Goal: Task Accomplishment & Management: Complete application form

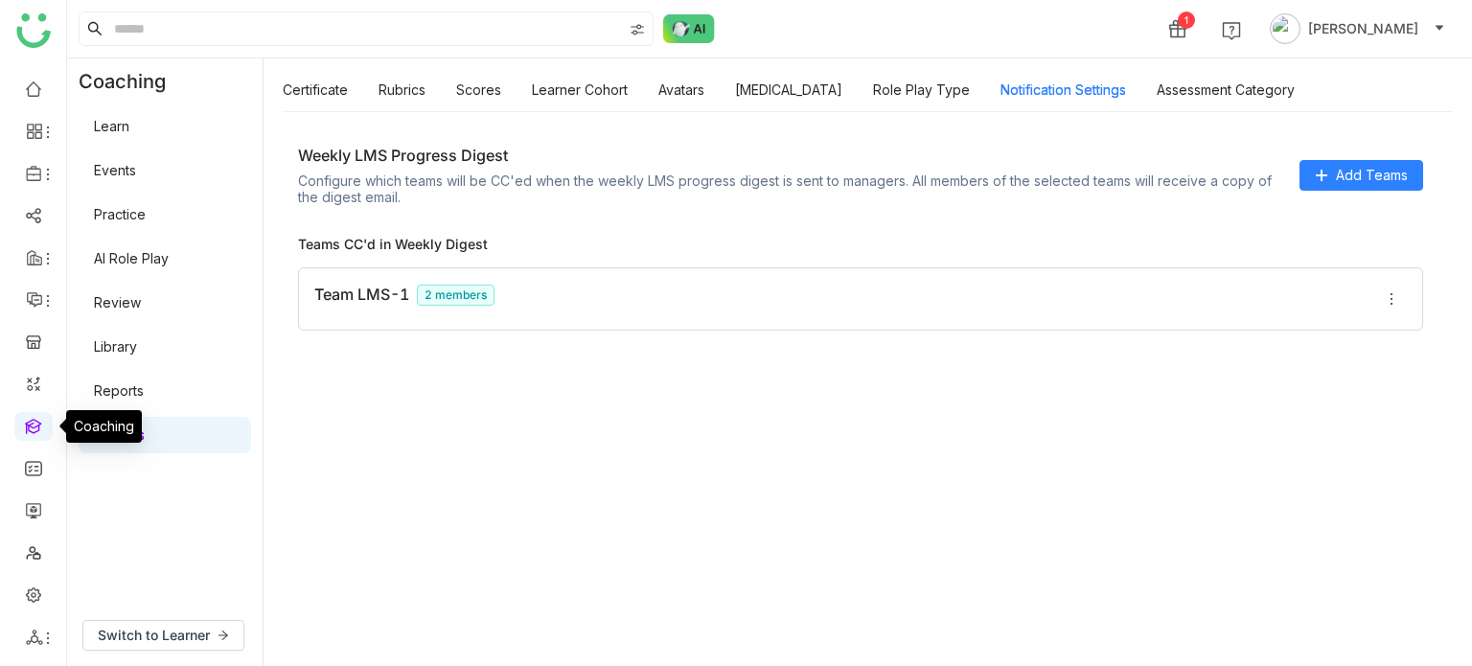
click at [35, 424] on link at bounding box center [33, 425] width 17 height 16
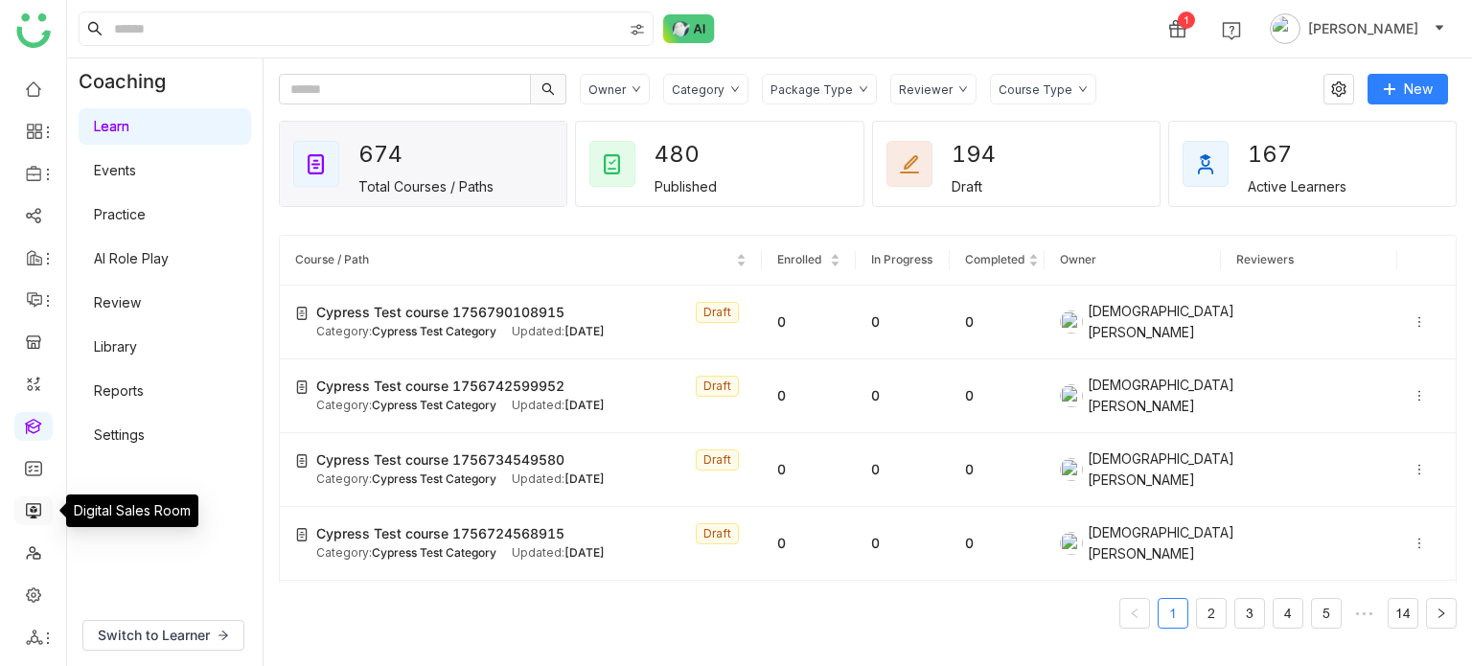
click at [38, 515] on link at bounding box center [33, 509] width 17 height 16
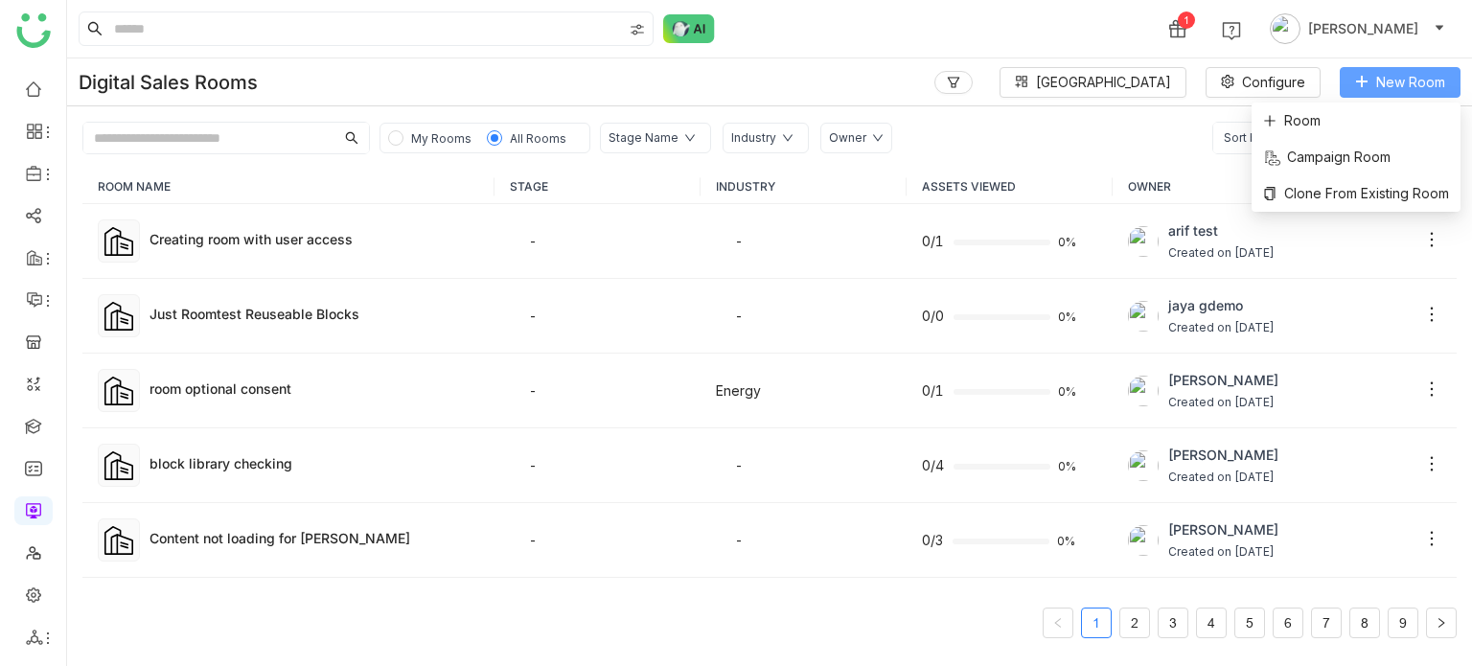
click at [1387, 82] on span "New Room" at bounding box center [1411, 82] width 69 height 21
click at [1308, 115] on span "Room" at bounding box center [1292, 120] width 58 height 21
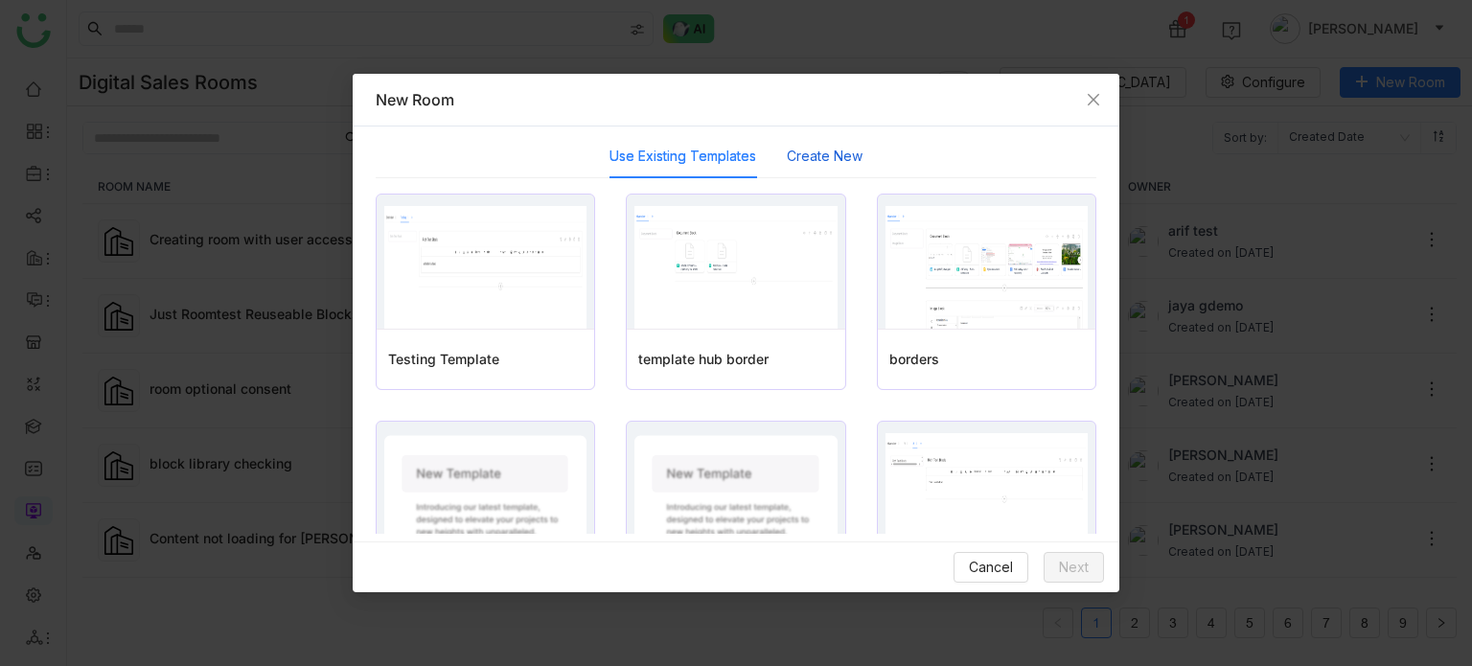
click at [834, 166] on button "Create New" at bounding box center [825, 156] width 76 height 21
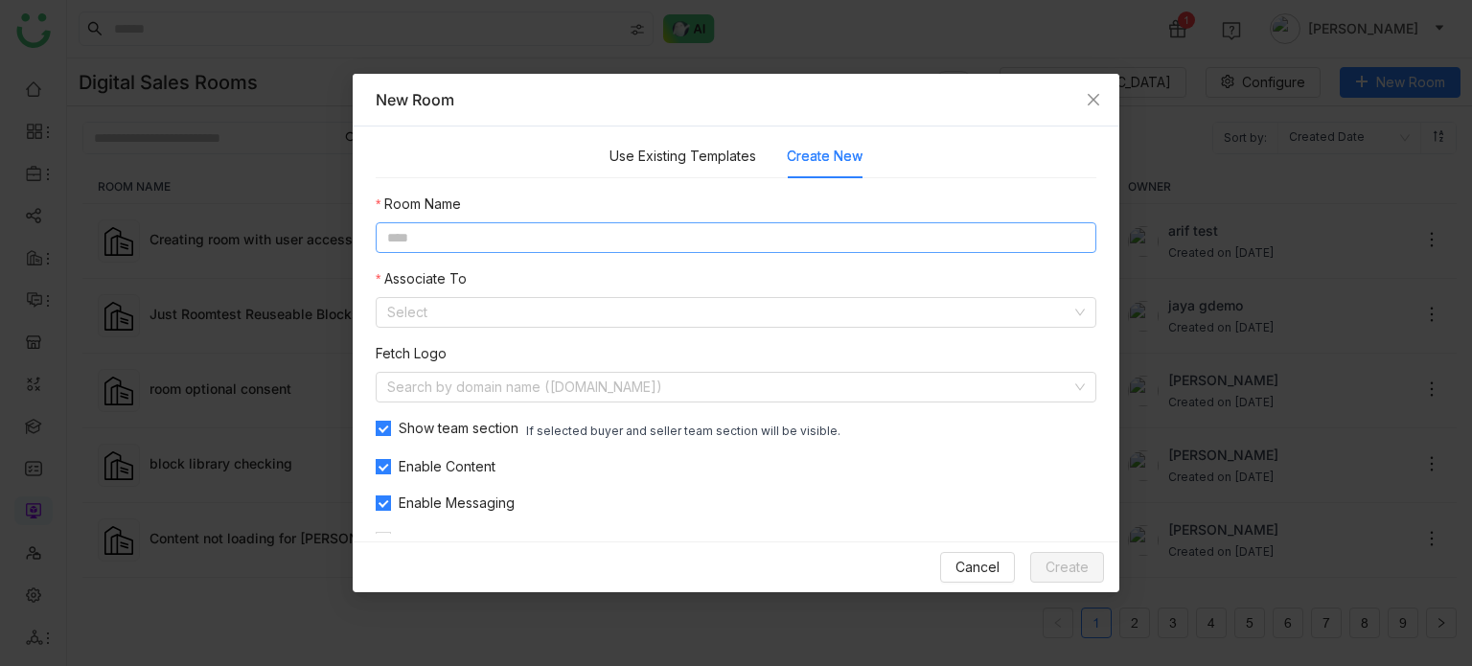
click at [646, 244] on input at bounding box center [736, 237] width 721 height 31
type input "**********"
click at [551, 306] on input at bounding box center [729, 312] width 684 height 29
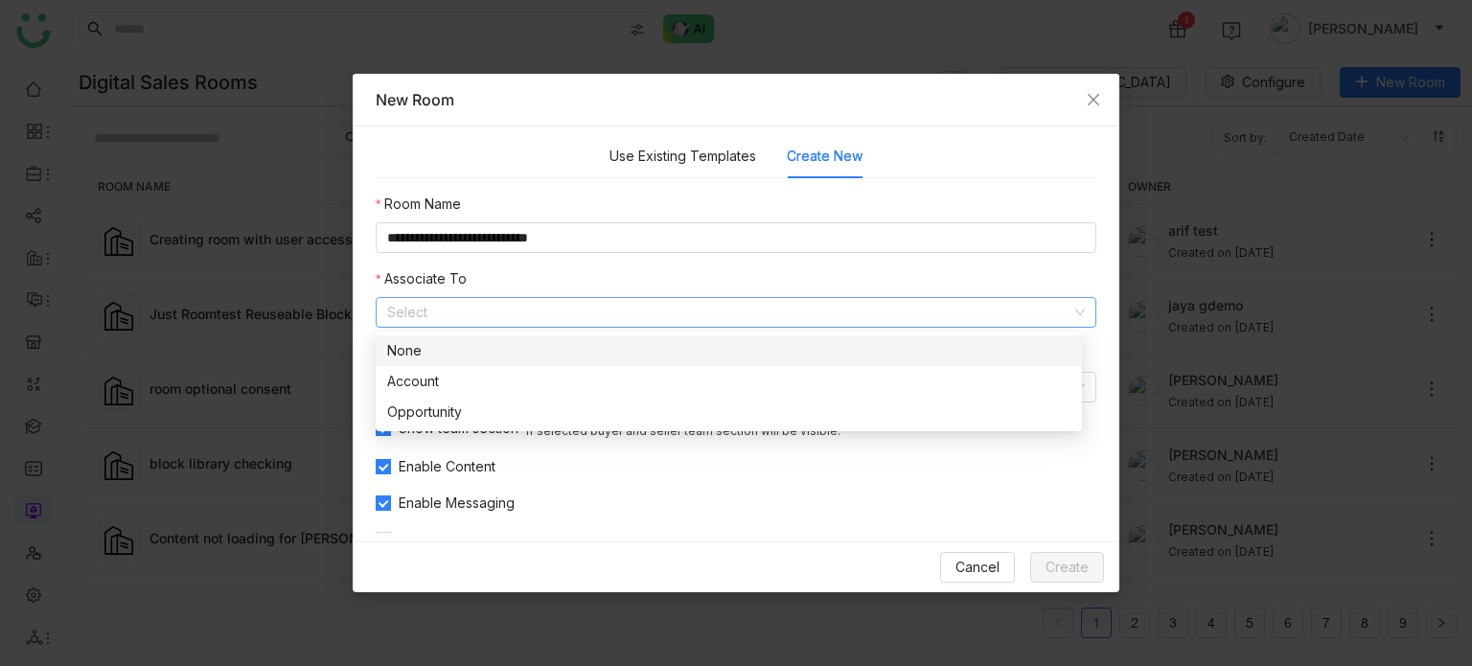
click at [530, 348] on div "None" at bounding box center [728, 350] width 683 height 21
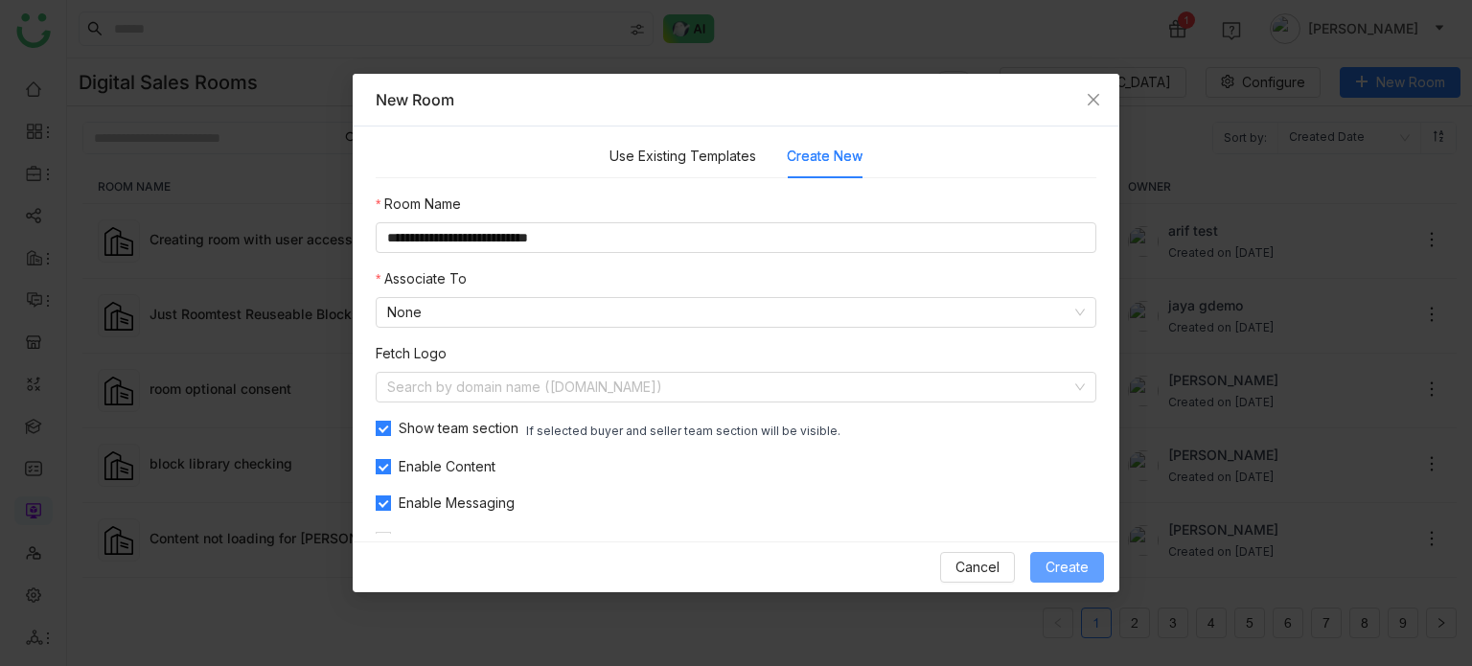
click at [1076, 567] on span "Create" at bounding box center [1067, 567] width 43 height 21
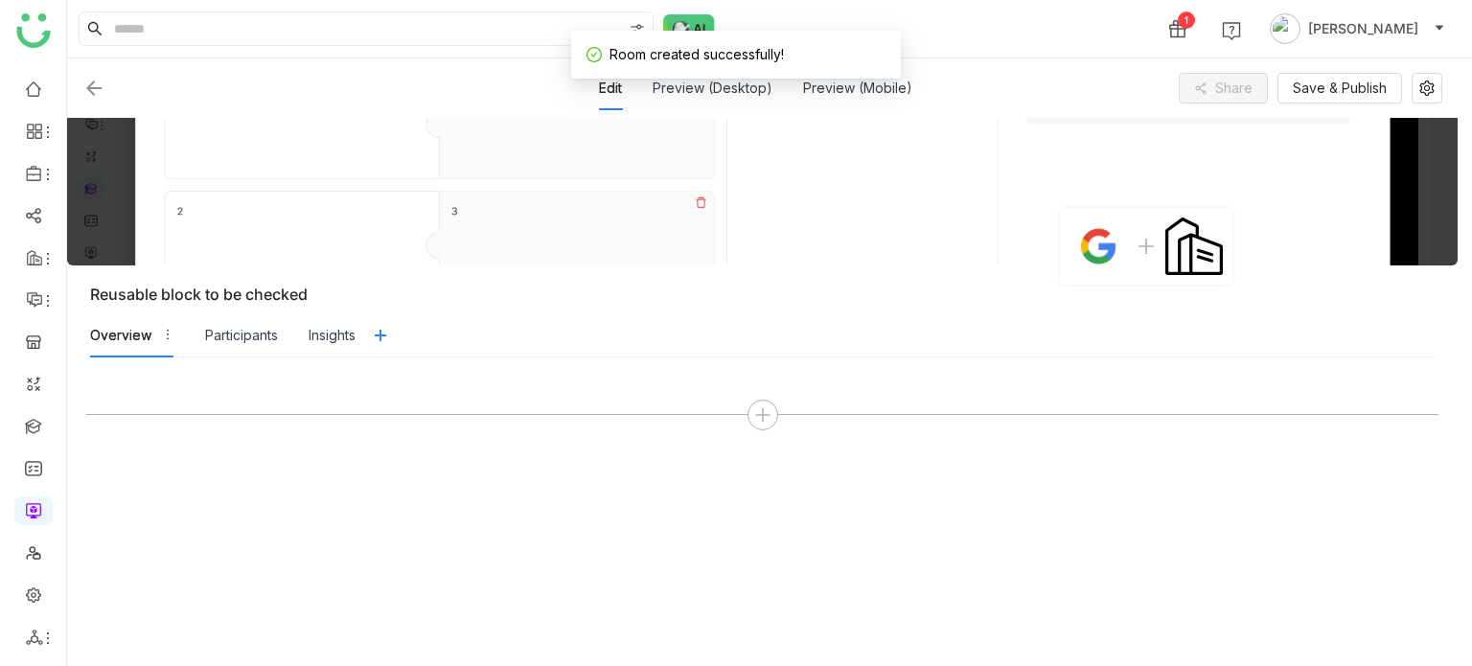
click at [775, 432] on div at bounding box center [762, 512] width 1353 height 270
click at [770, 415] on icon at bounding box center [762, 414] width 17 height 17
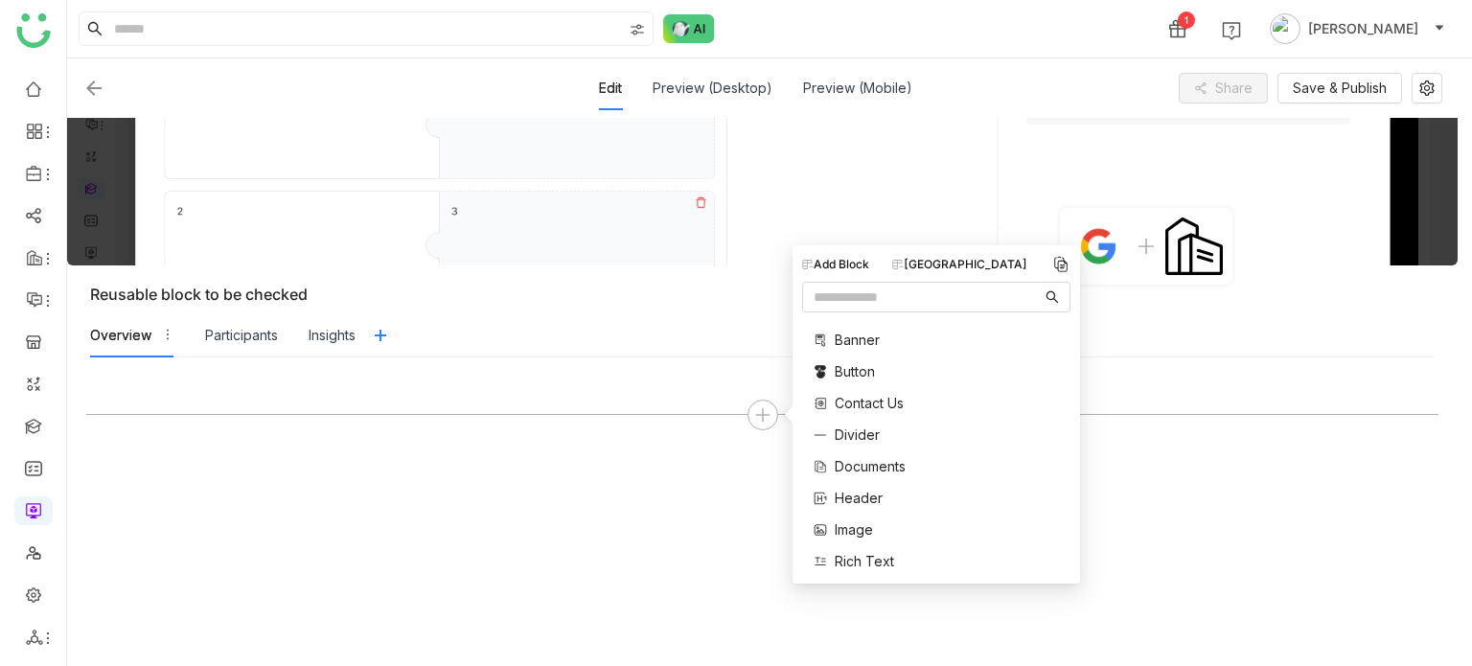
click at [859, 474] on span "Documents" at bounding box center [870, 466] width 71 height 20
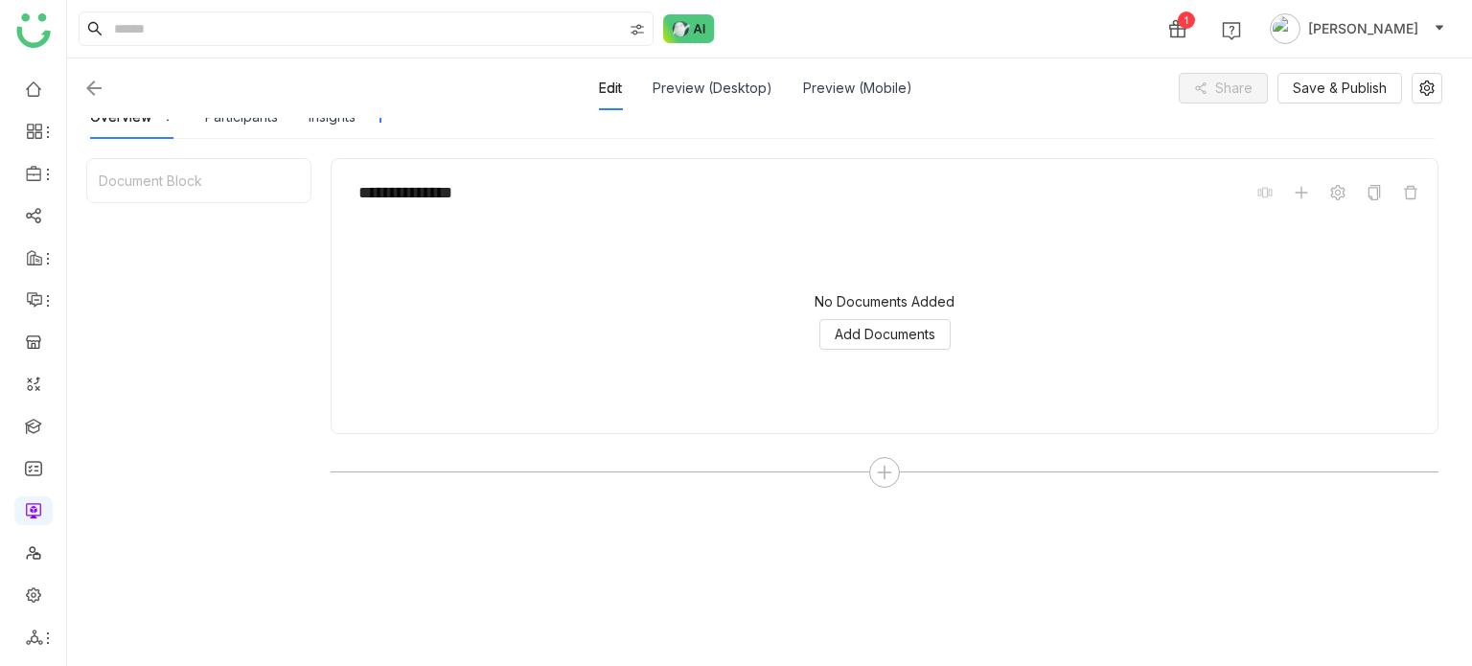
scroll to position [242, 0]
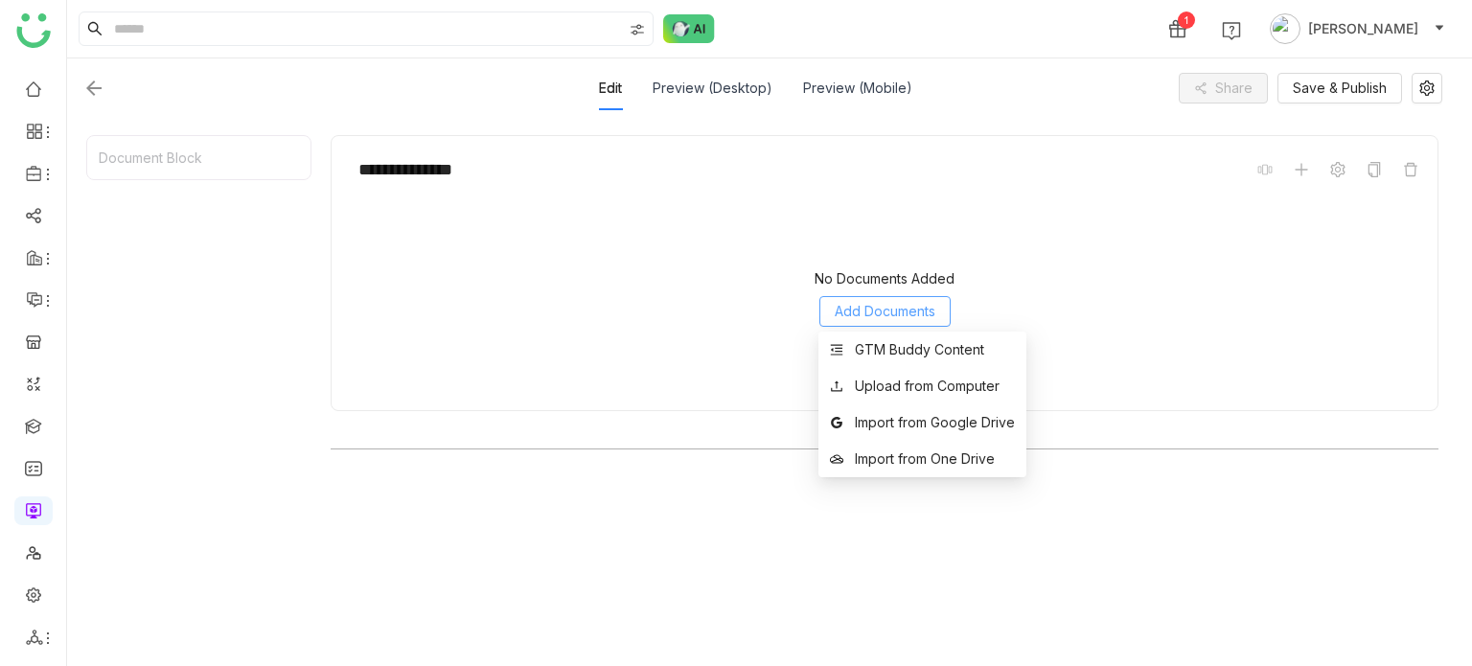
click at [893, 321] on button "Add Documents" at bounding box center [885, 311] width 131 height 31
click at [897, 350] on div "GTM Buddy Content" at bounding box center [919, 349] width 129 height 21
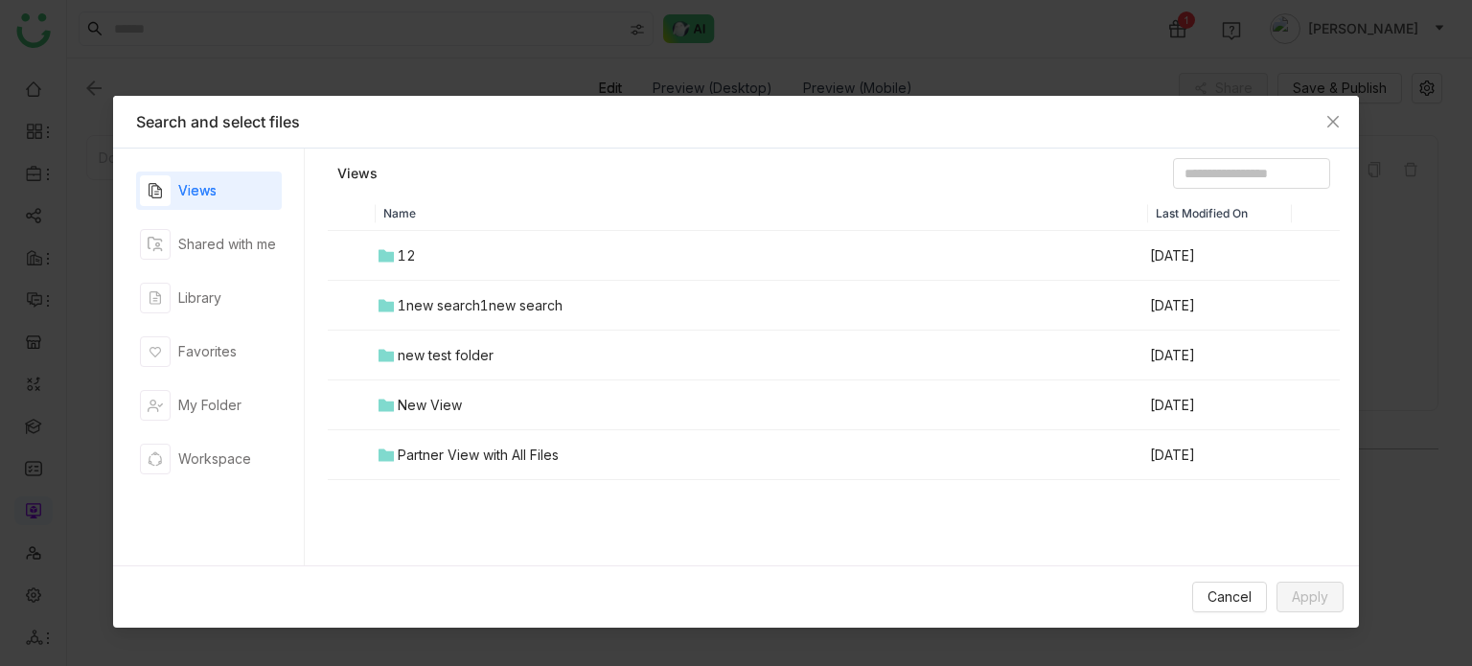
click at [448, 425] on td "New View" at bounding box center [762, 406] width 773 height 50
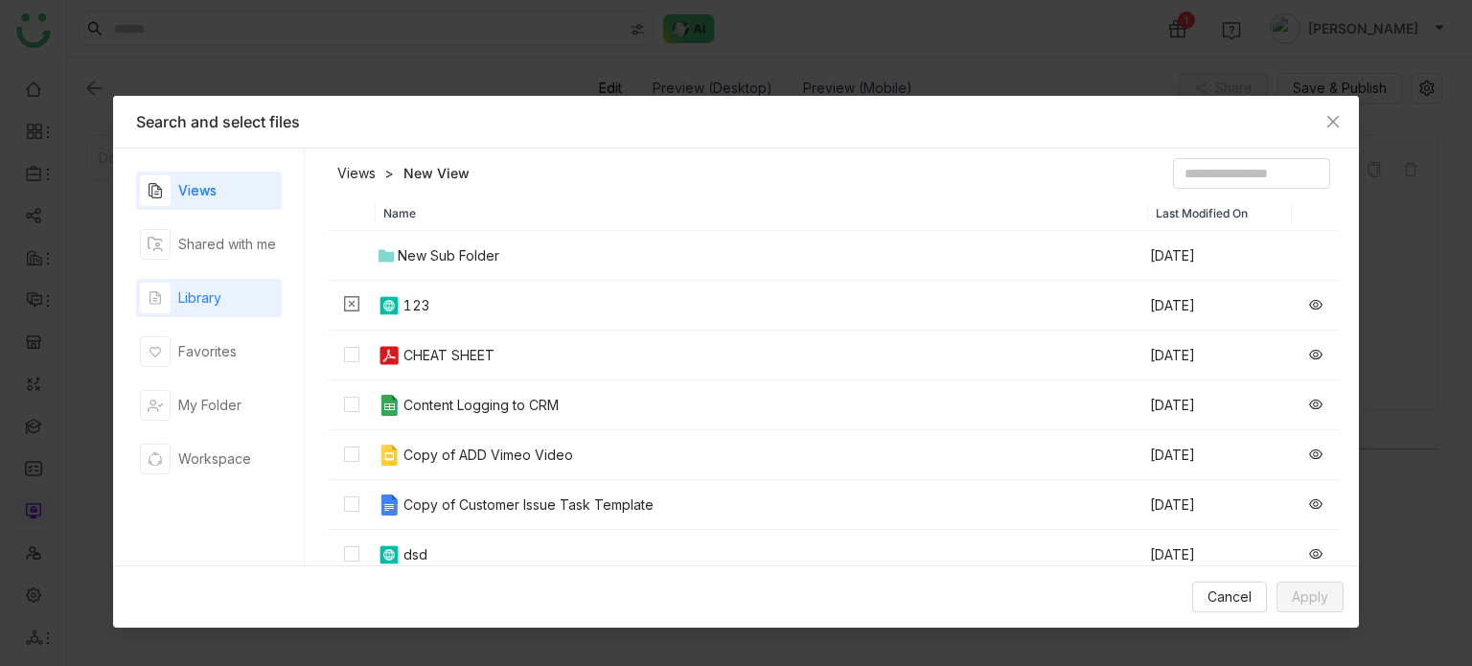
click at [198, 306] on div "Library" at bounding box center [199, 298] width 43 height 21
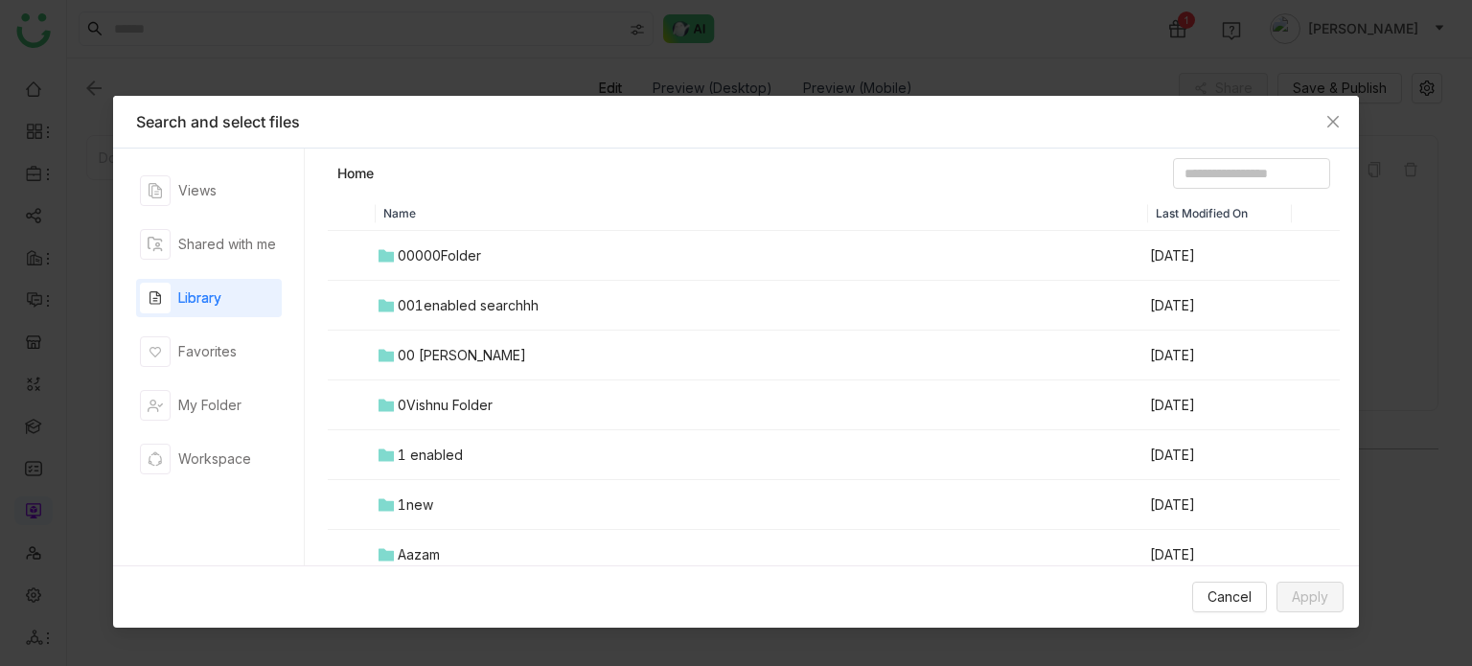
click at [432, 255] on div "00000Folder" at bounding box center [439, 255] width 83 height 21
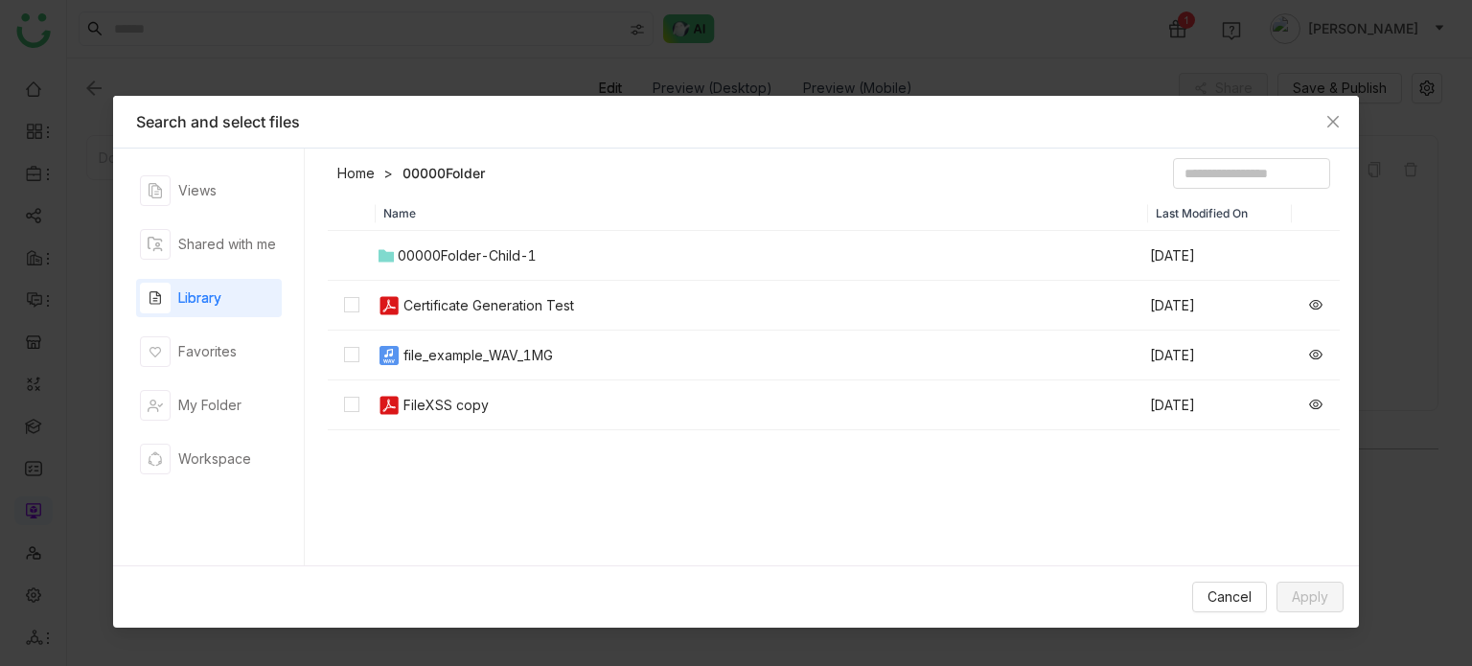
click at [447, 314] on div "Certificate Generation Test" at bounding box center [489, 305] width 171 height 21
drag, startPoint x: 456, startPoint y: 355, endPoint x: 457, endPoint y: 387, distance: 32.6
click at [456, 356] on div "file_example_WAV_1MG" at bounding box center [479, 355] width 150 height 21
click at [458, 409] on div "FileXSS copy" at bounding box center [446, 405] width 85 height 21
click at [1298, 608] on button "Apply" at bounding box center [1310, 597] width 67 height 31
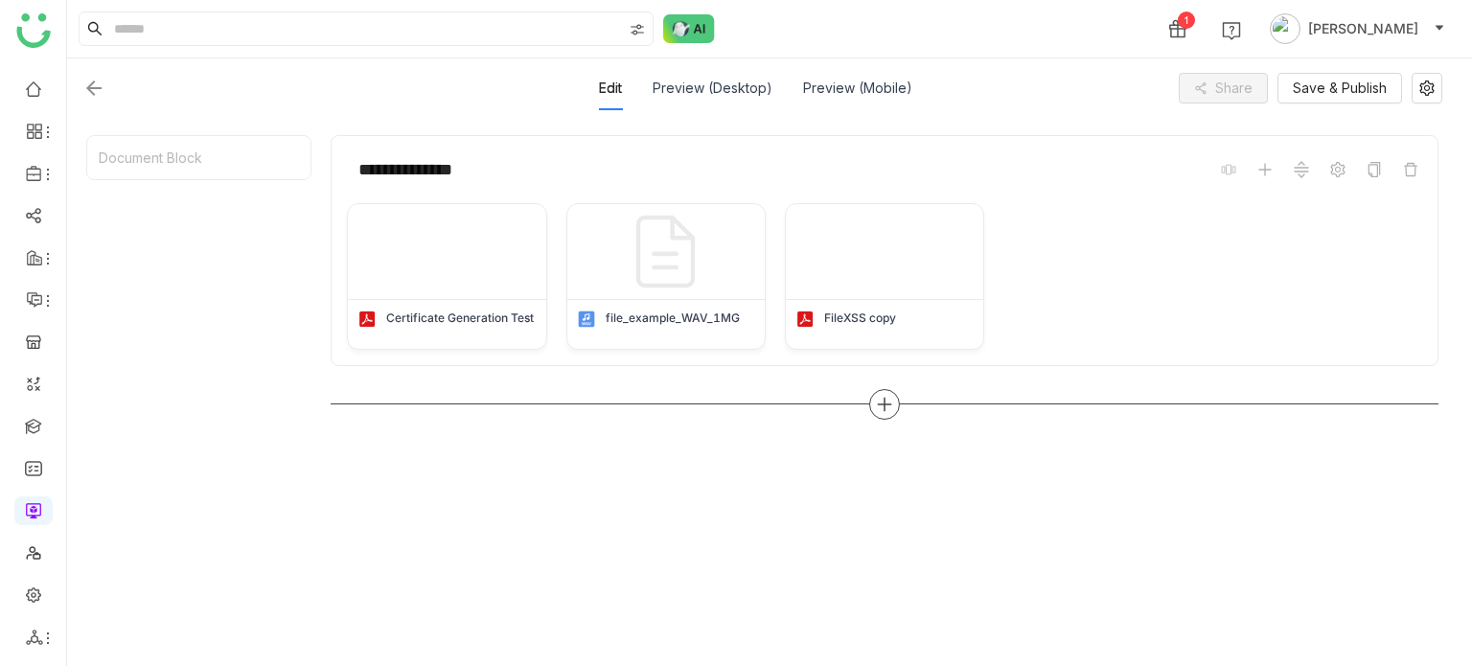
click at [889, 406] on icon at bounding box center [884, 404] width 17 height 17
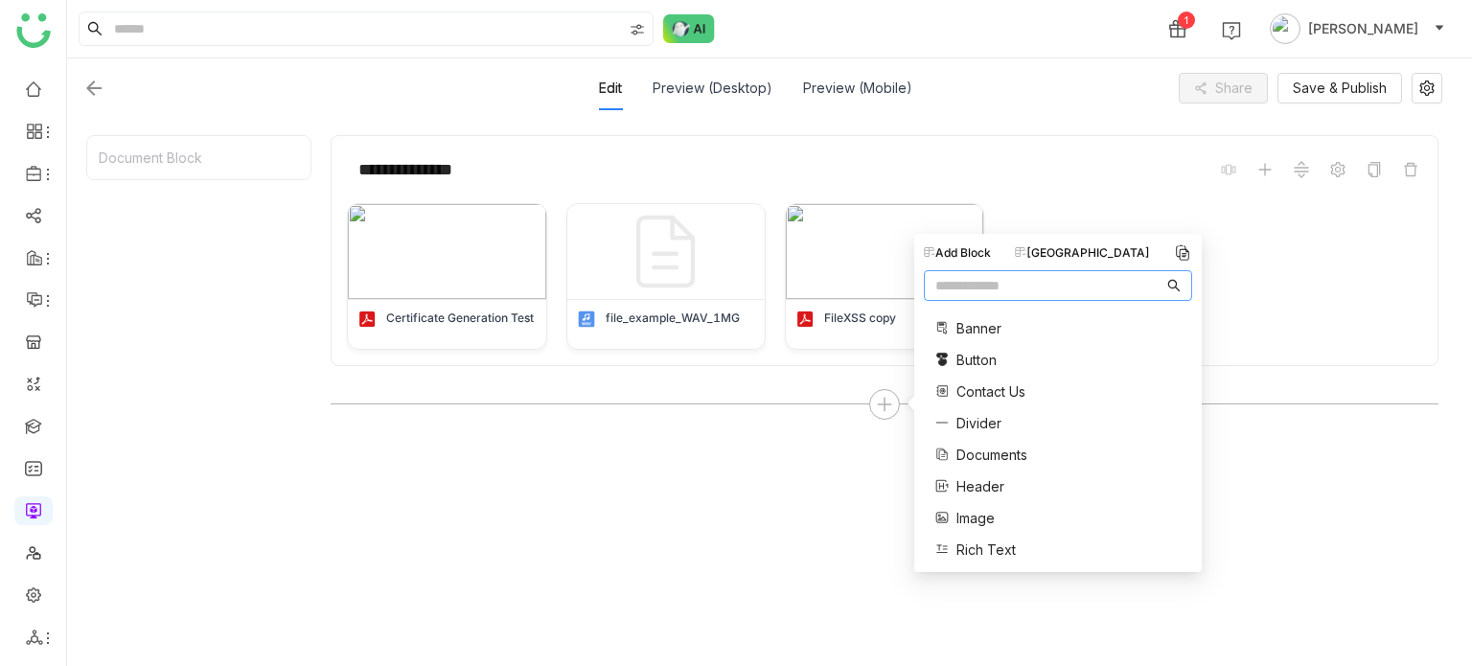
click at [1085, 255] on div "Block Library" at bounding box center [1082, 252] width 135 height 17
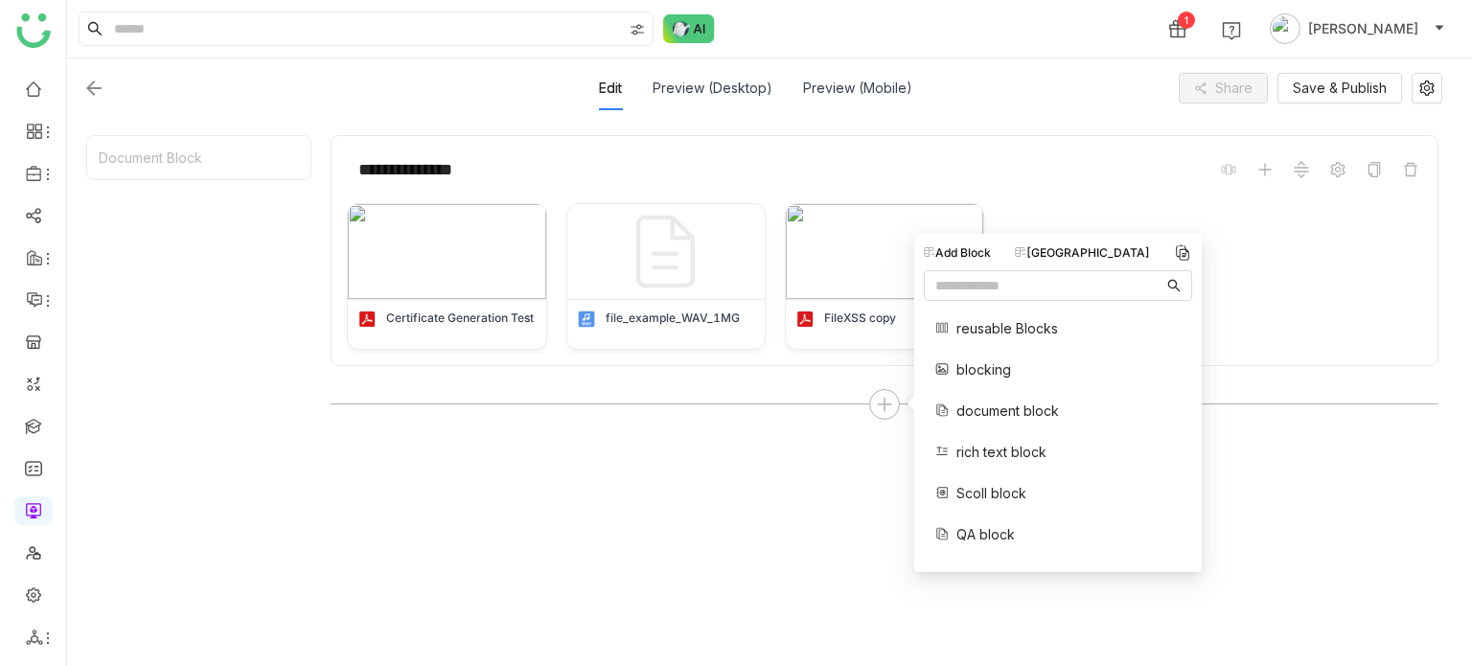
click at [1000, 325] on span "reusable Blocks" at bounding box center [1008, 328] width 102 height 20
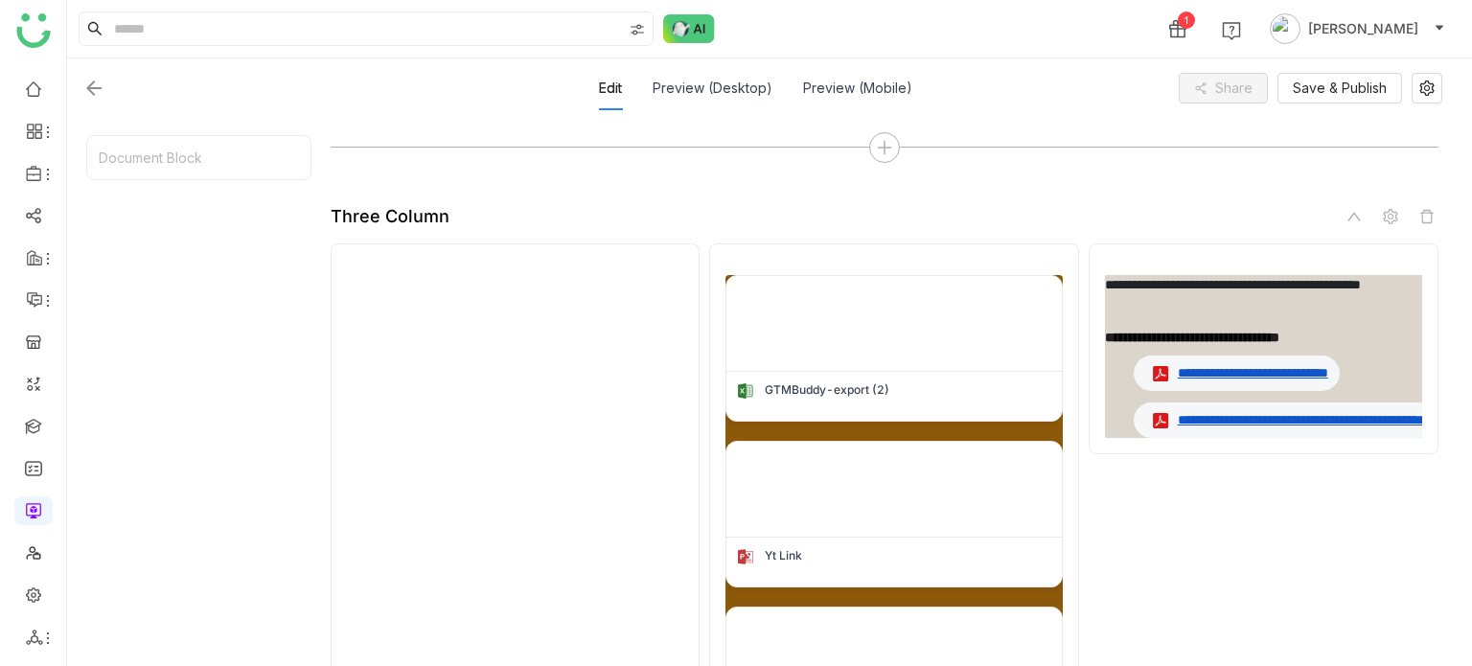
scroll to position [568, 0]
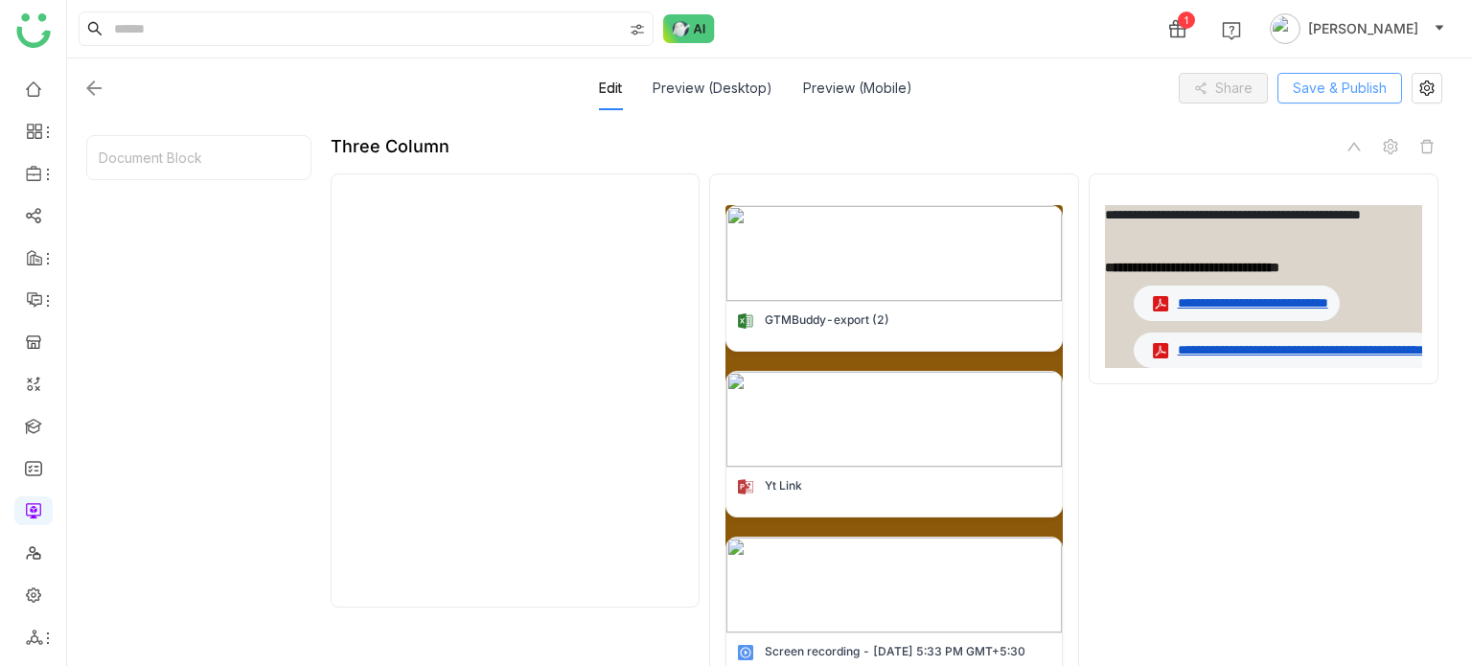
click at [1365, 98] on span "Save & Publish" at bounding box center [1340, 88] width 94 height 21
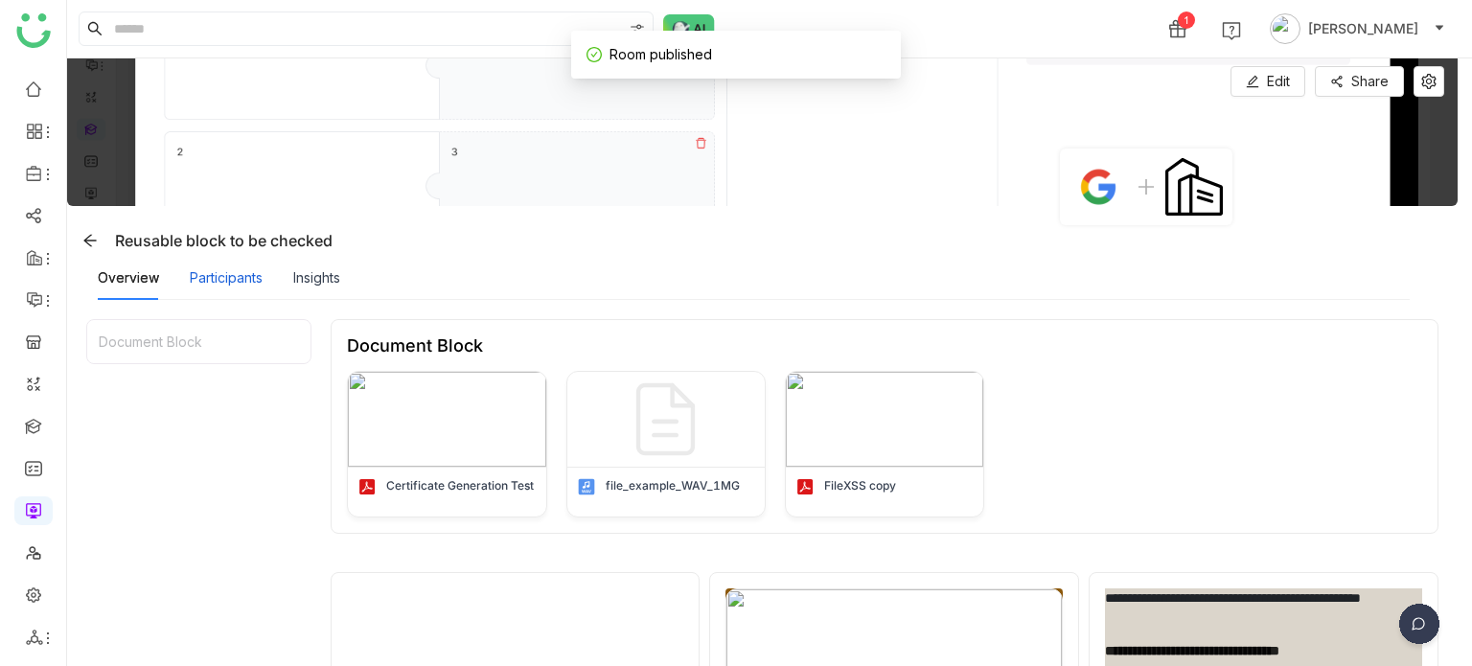
click at [247, 271] on div "Participants" at bounding box center [226, 277] width 73 height 21
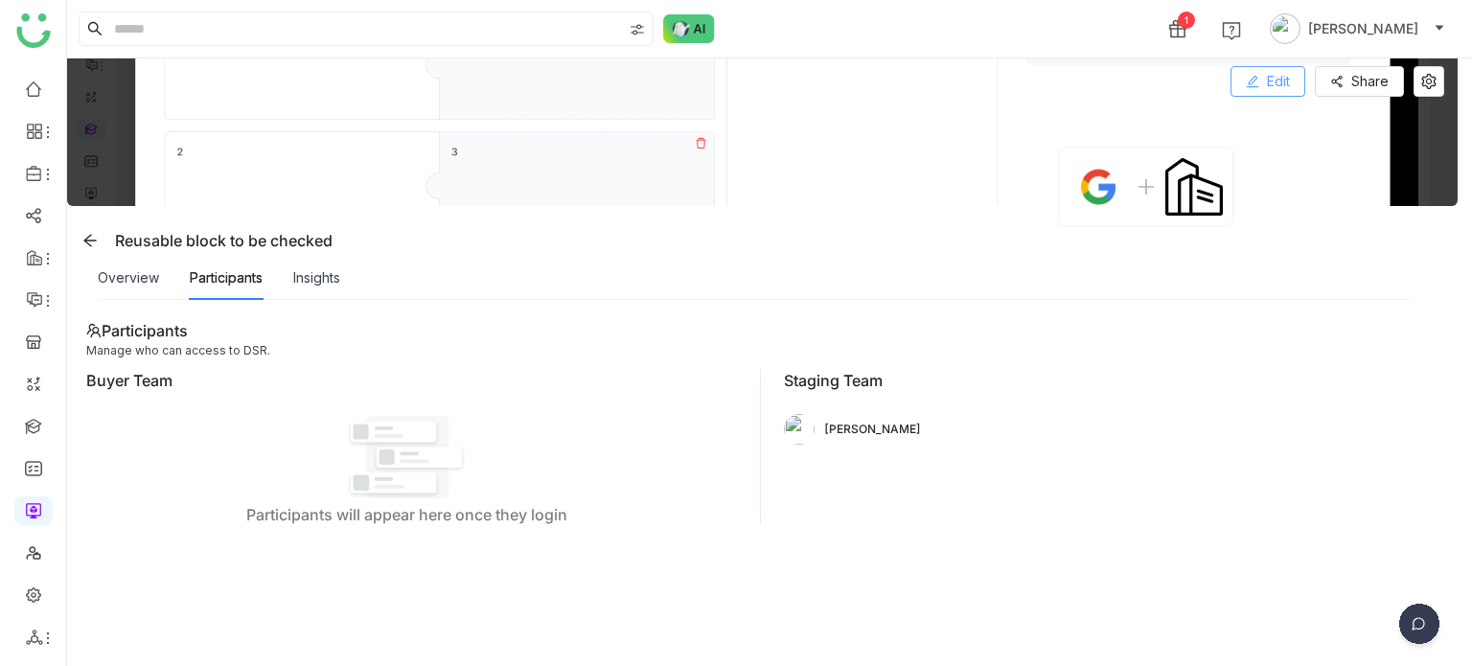
click at [1292, 72] on button "Edit" at bounding box center [1268, 81] width 75 height 31
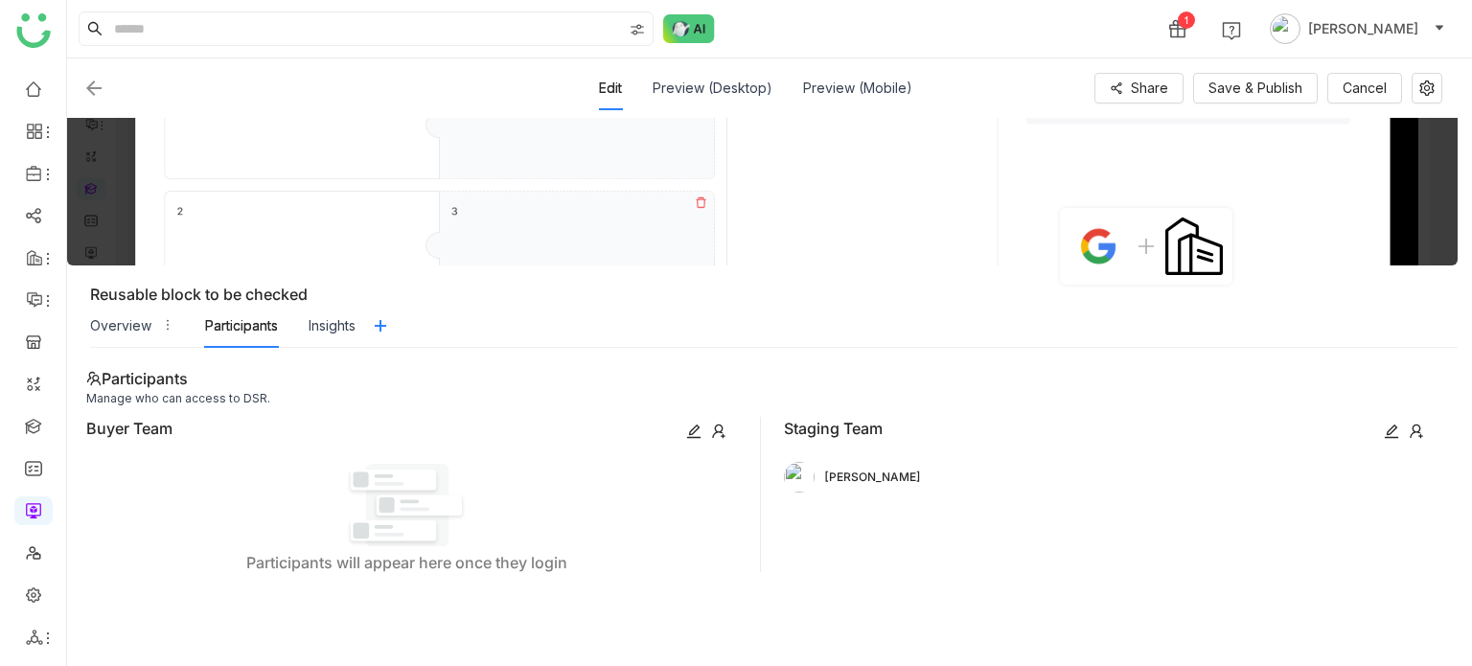
click at [1416, 434] on icon at bounding box center [1416, 431] width 15 height 15
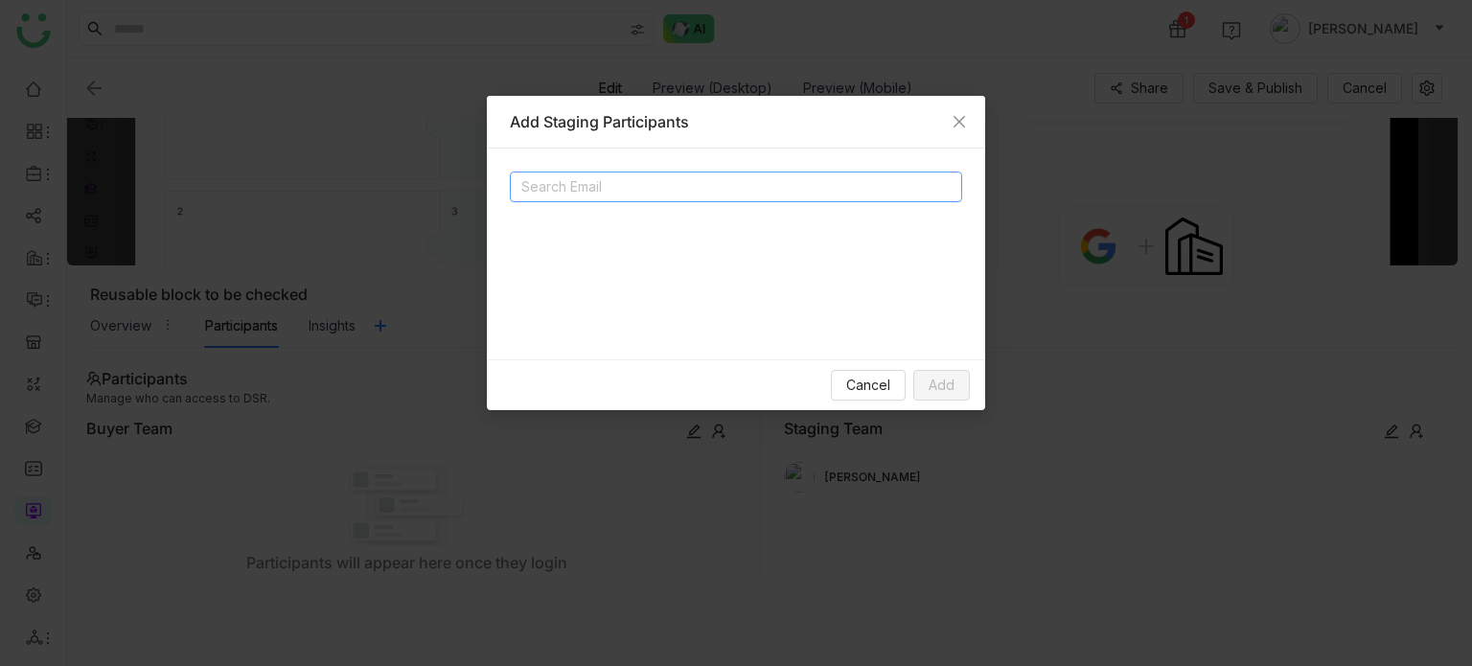
click at [633, 197] on input at bounding box center [712, 186] width 383 height 23
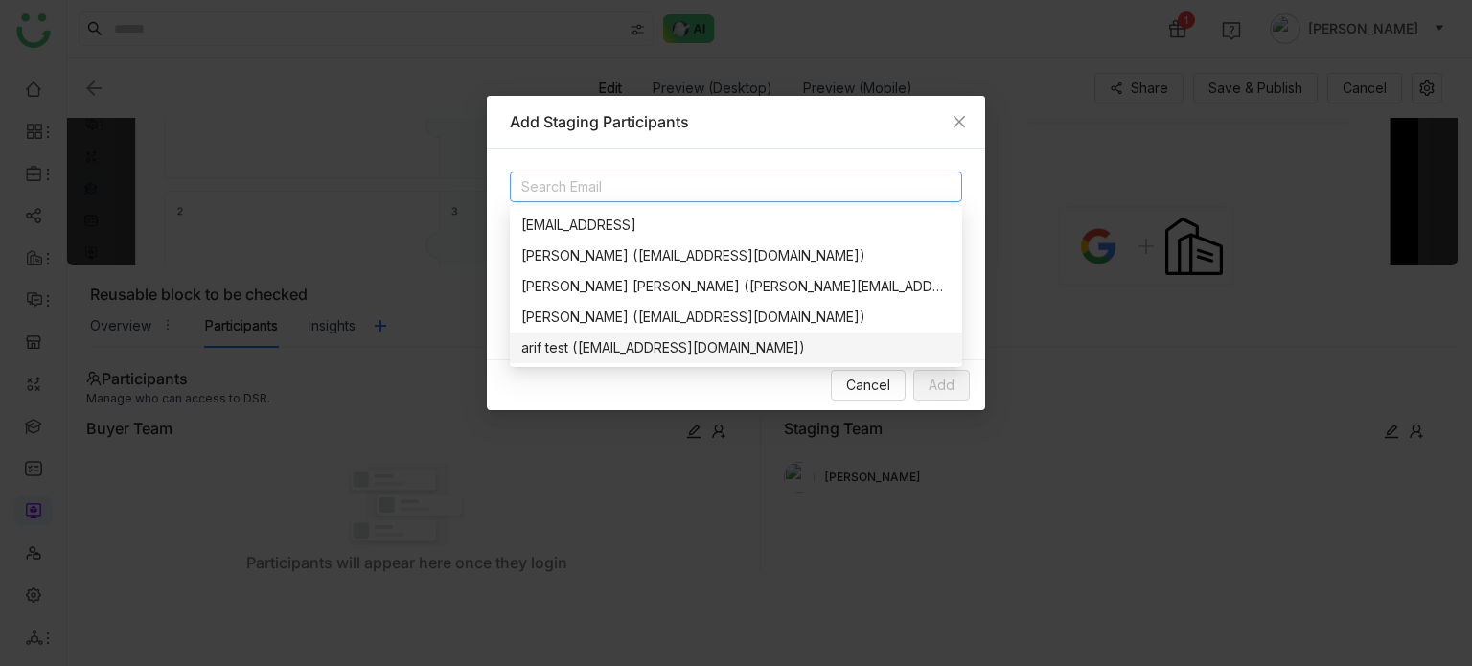
click at [609, 349] on div "arif test (bugtest1mail@gmail.com)" at bounding box center [735, 347] width 429 height 21
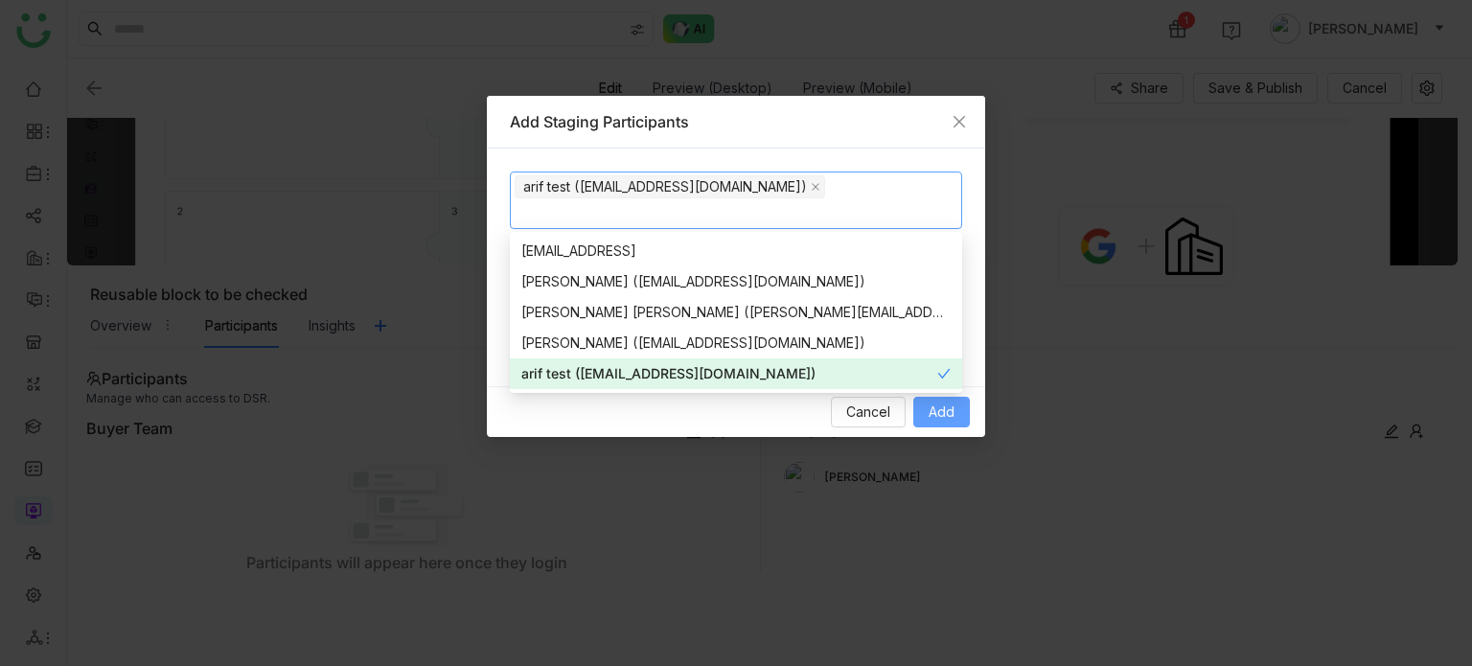
click at [952, 424] on button "Add" at bounding box center [942, 412] width 57 height 31
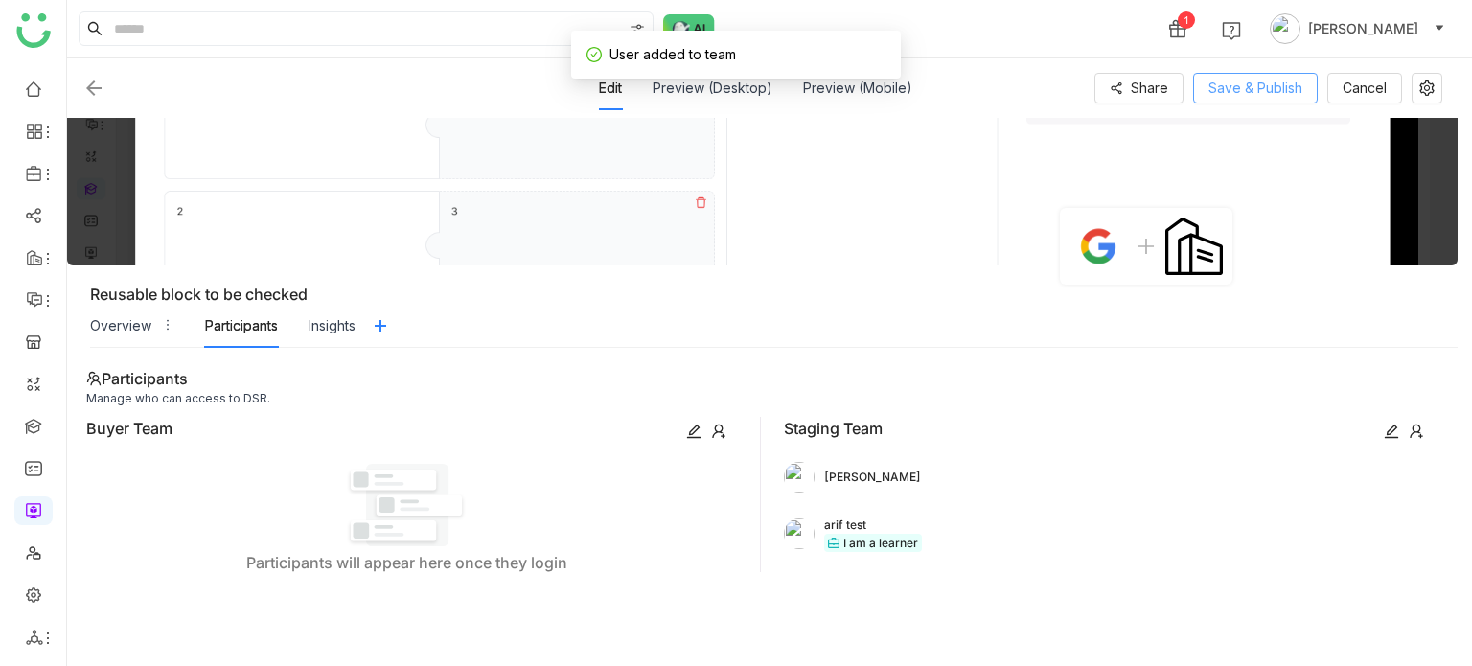
click at [1291, 86] on span "Save & Publish" at bounding box center [1256, 88] width 94 height 21
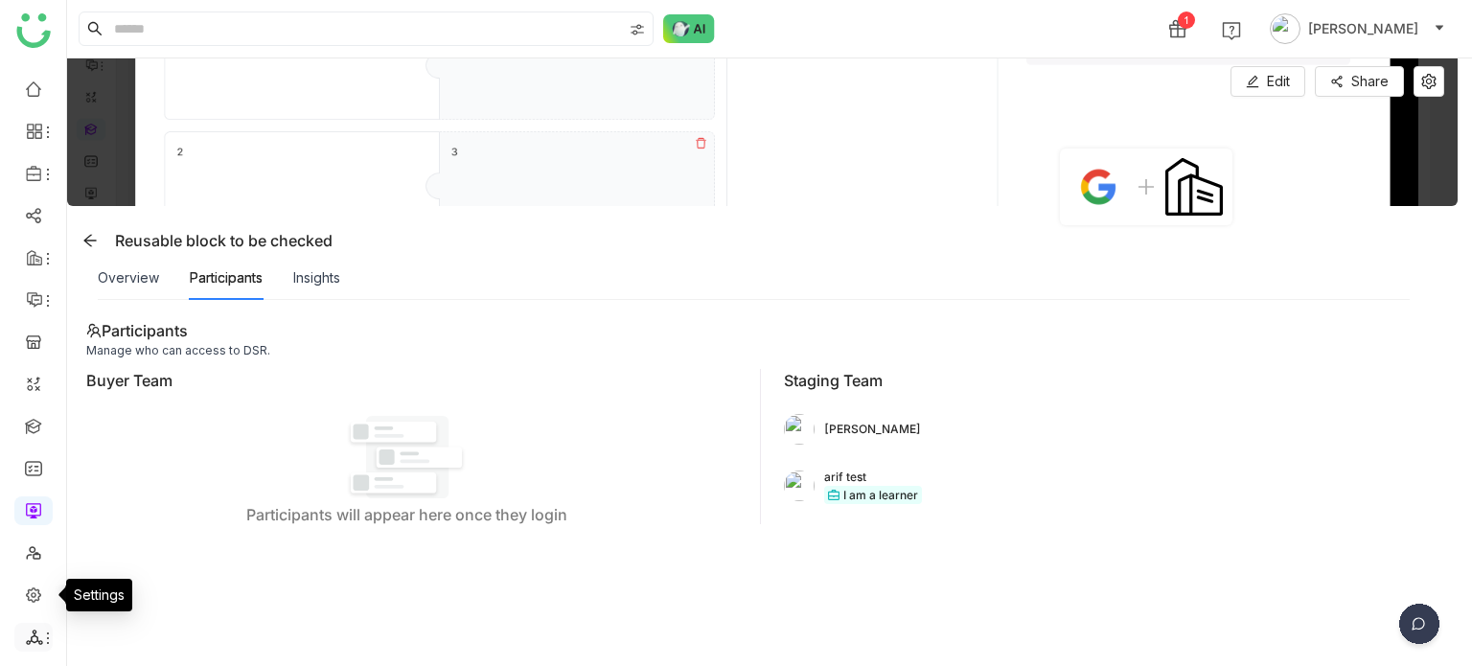
click at [31, 637] on span at bounding box center [33, 637] width 10 height 0
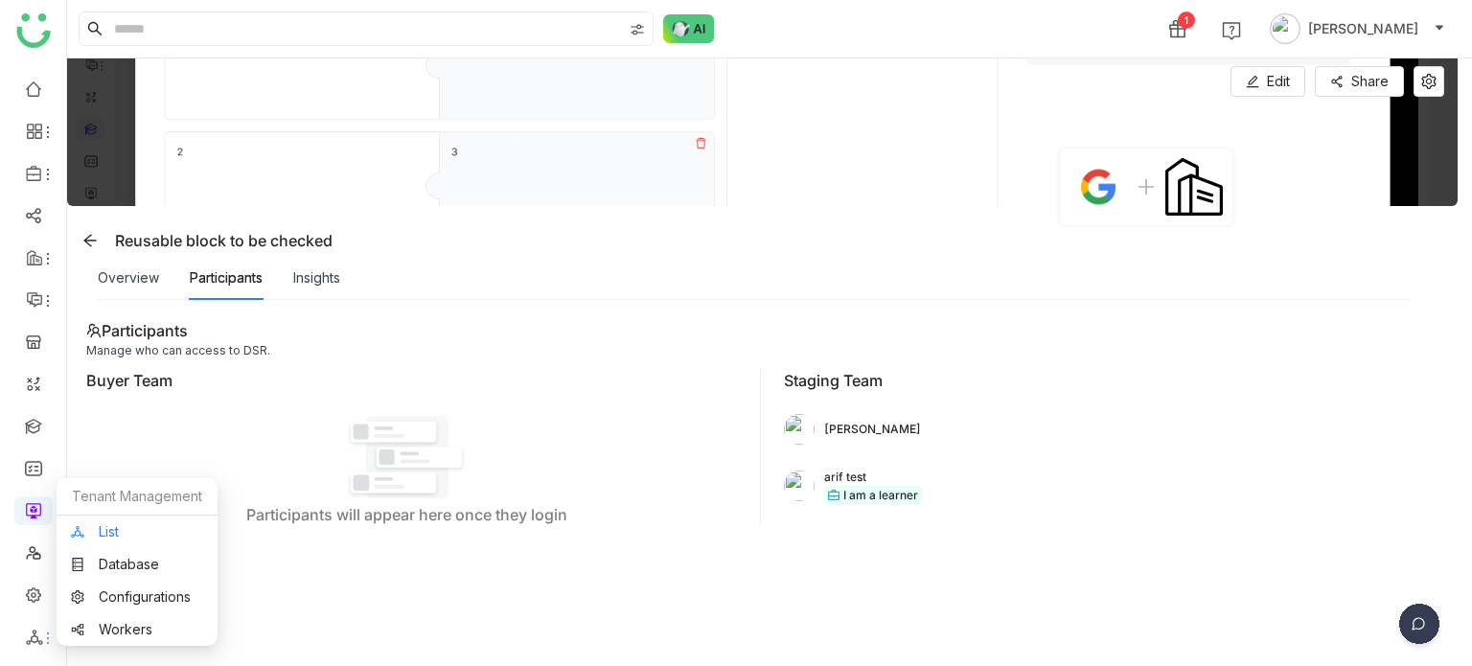
click at [164, 525] on link "List" at bounding box center [137, 531] width 132 height 13
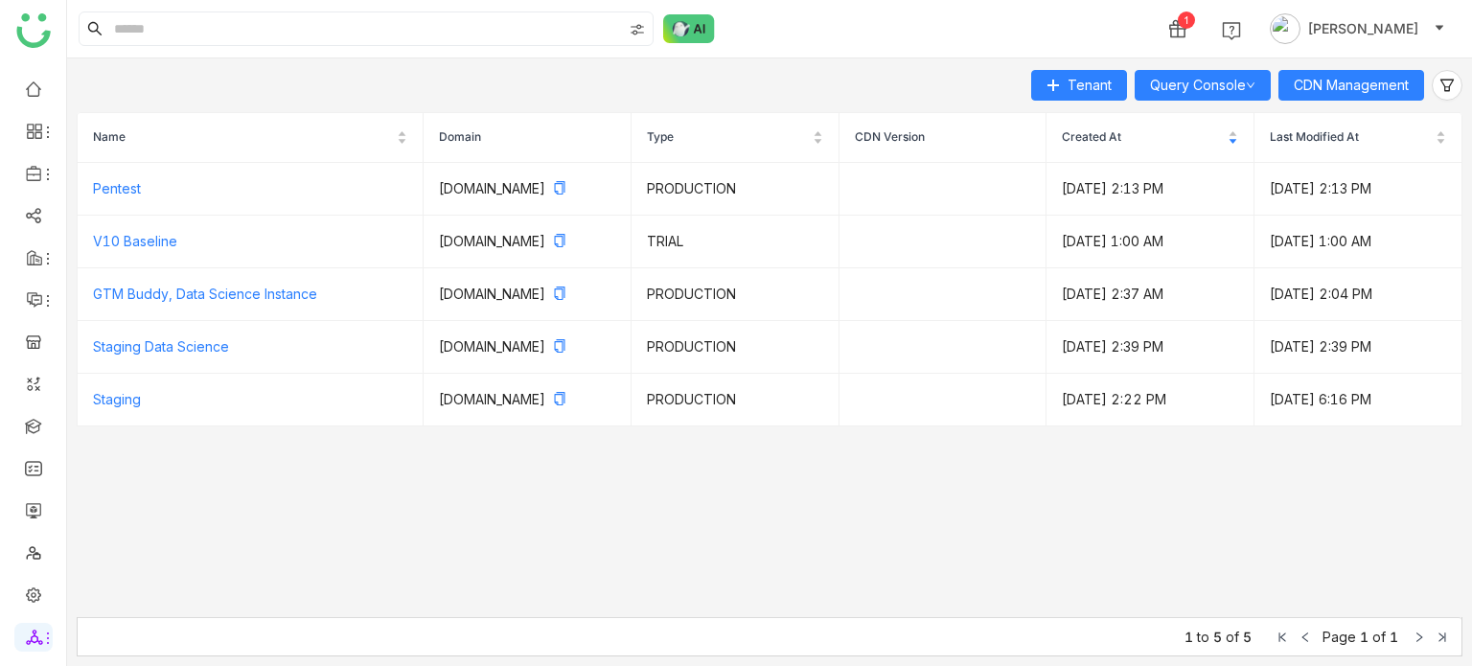
click at [1399, 61] on div "Tenant Query Console CDN Management Name Domain Type CDN Version Created At Las…" at bounding box center [769, 362] width 1405 height 608
click at [1394, 77] on span "CDN Management" at bounding box center [1351, 85] width 115 height 21
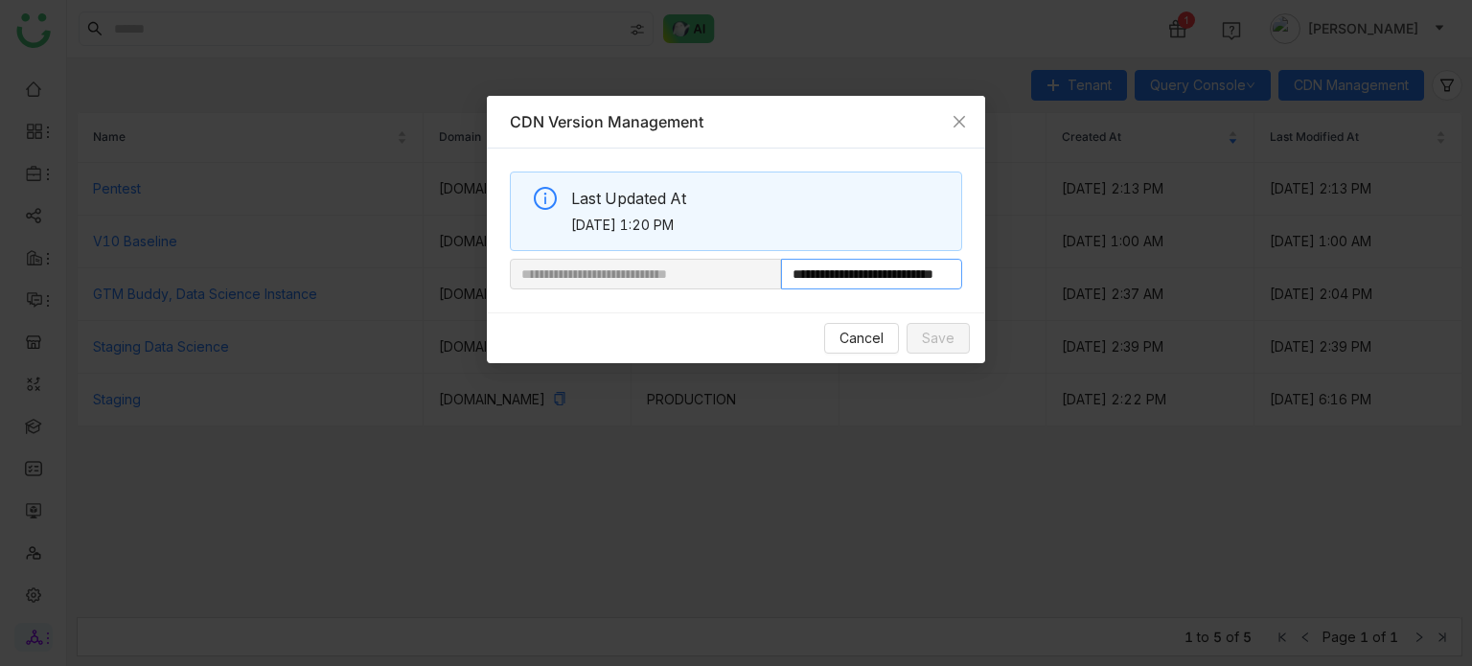
scroll to position [0, 72]
drag, startPoint x: 848, startPoint y: 271, endPoint x: 1059, endPoint y: 260, distance: 211.2
click at [1059, 260] on nz-modal-container "**********" at bounding box center [736, 333] width 1472 height 666
paste input "**********"
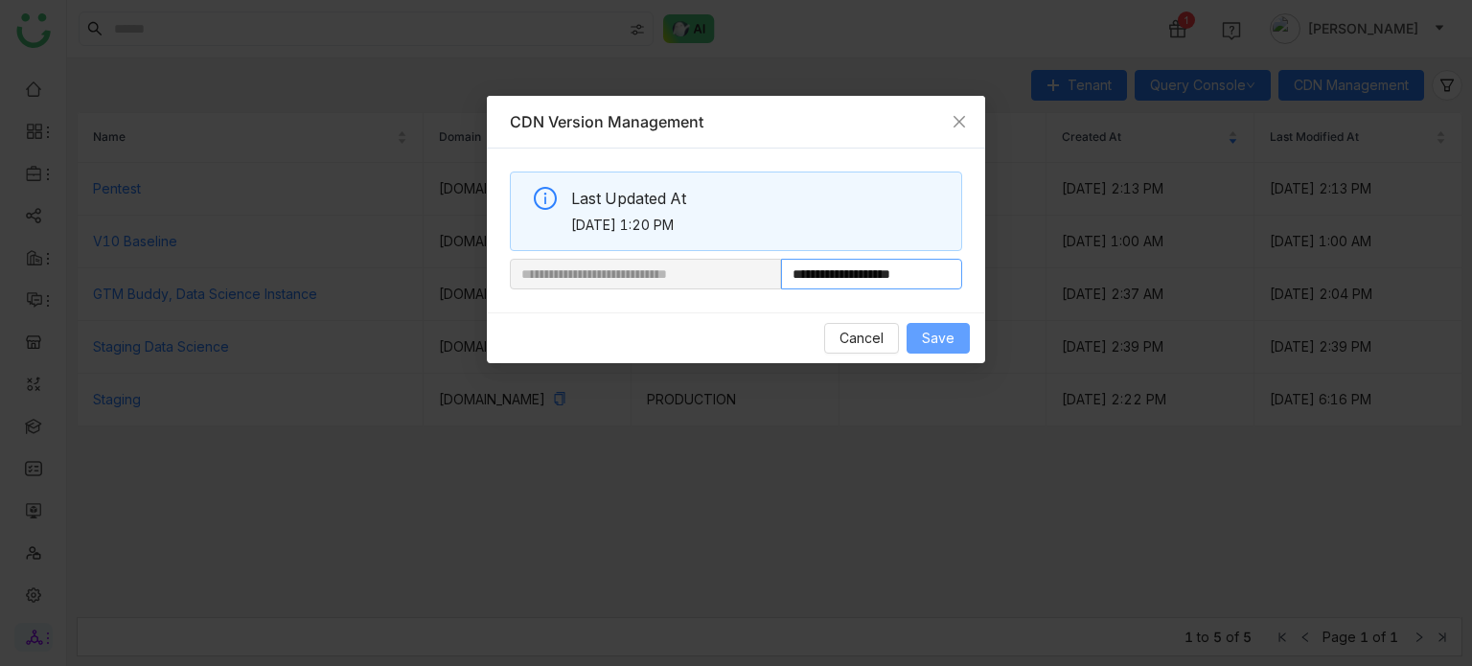
type input "**********"
click at [957, 340] on button "Save" at bounding box center [938, 338] width 63 height 31
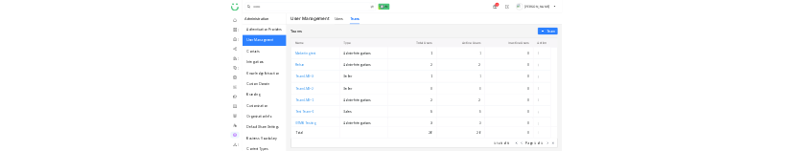
scroll to position [115, 0]
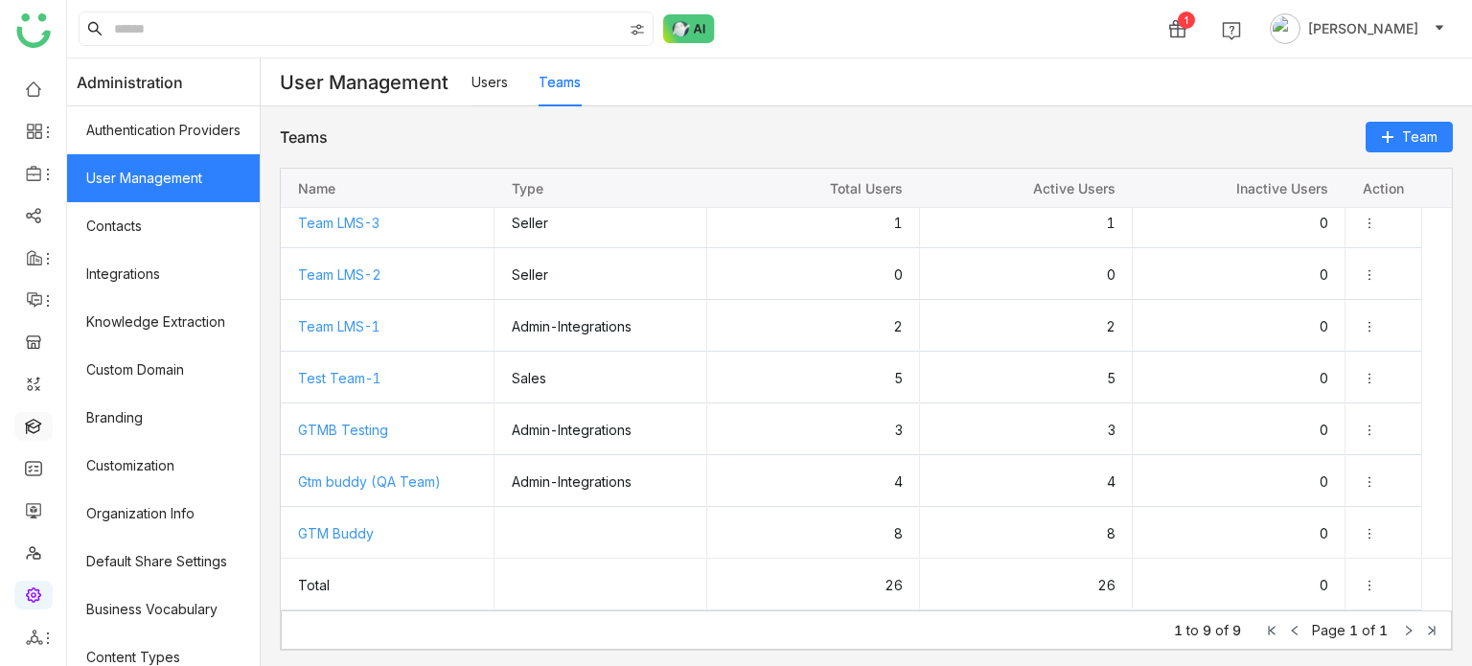
click at [35, 427] on link at bounding box center [33, 425] width 17 height 16
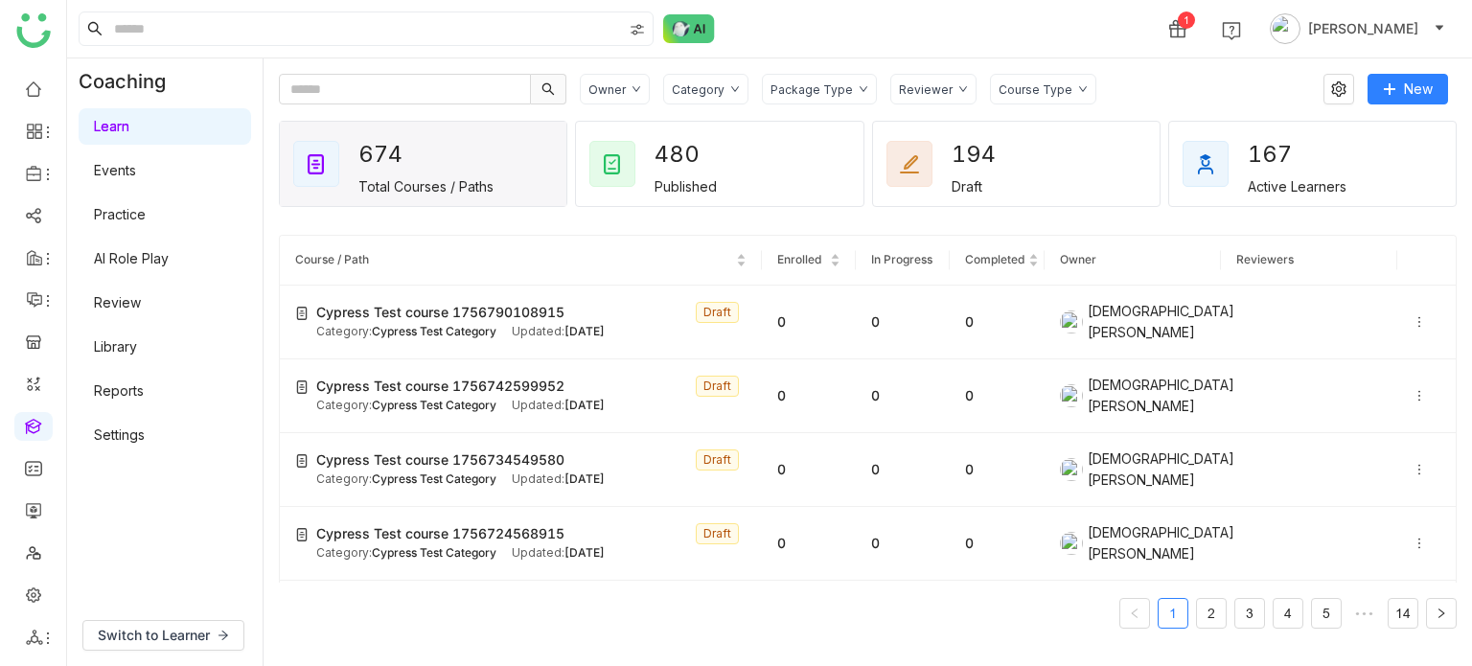
click at [145, 436] on link "Settings" at bounding box center [119, 435] width 51 height 16
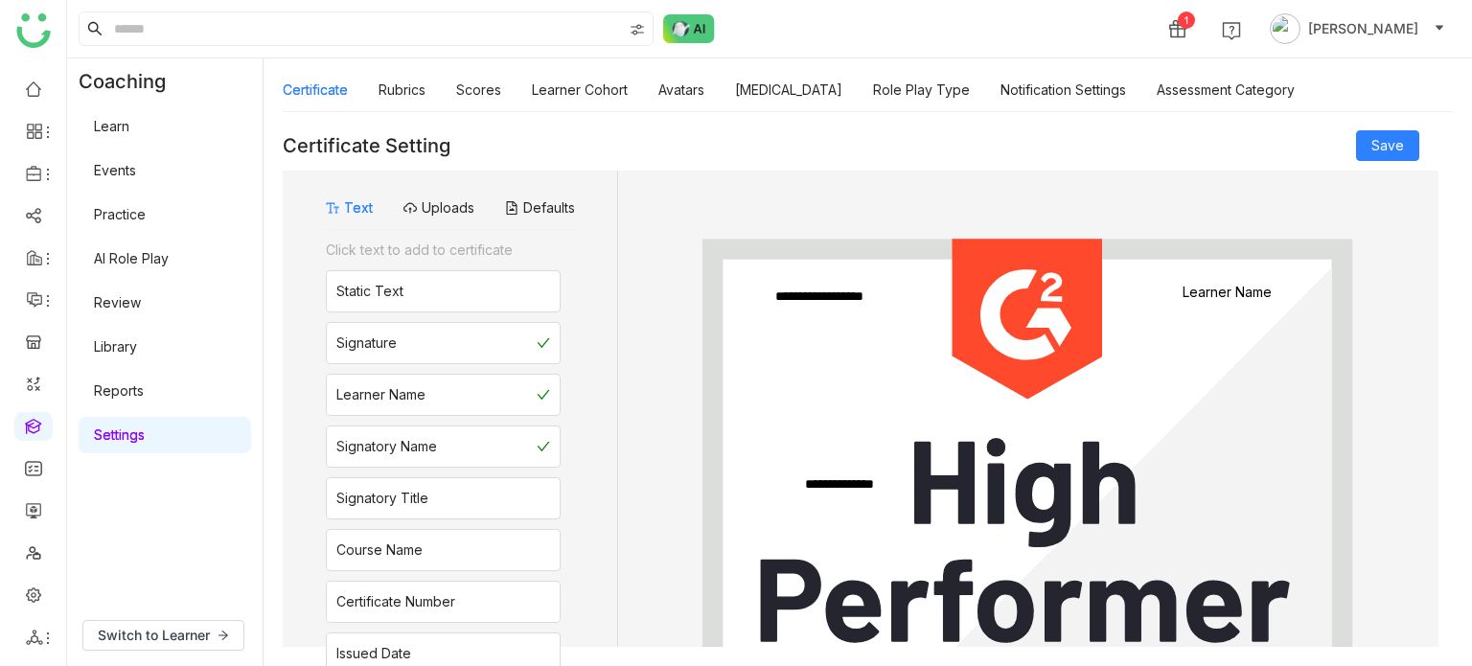
click at [651, 88] on div "Certificate Rubrics Scores Learner Cohort Avatars Personality Type Role Play Ty…" at bounding box center [789, 90] width 1012 height 44
click at [1120, 88] on link "Notification Settings" at bounding box center [1064, 89] width 126 height 16
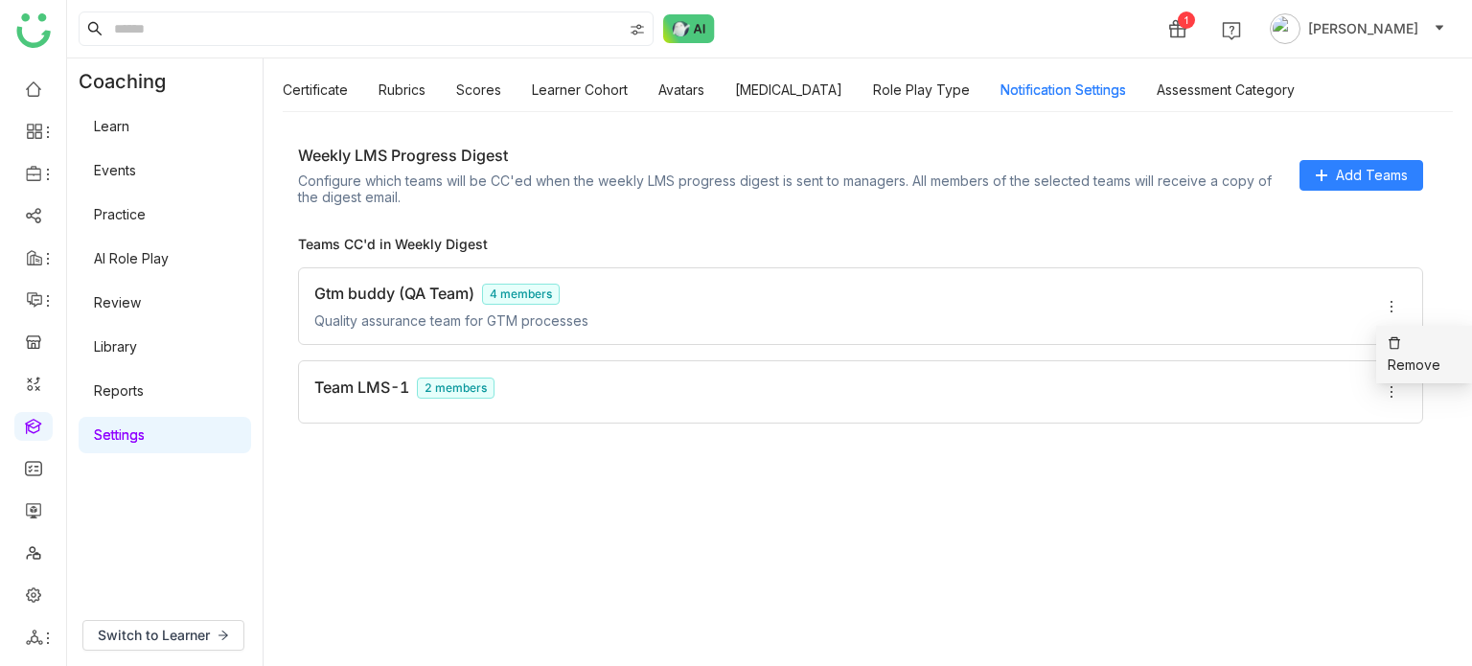
click at [1394, 335] on span "Remove" at bounding box center [1424, 355] width 73 height 42
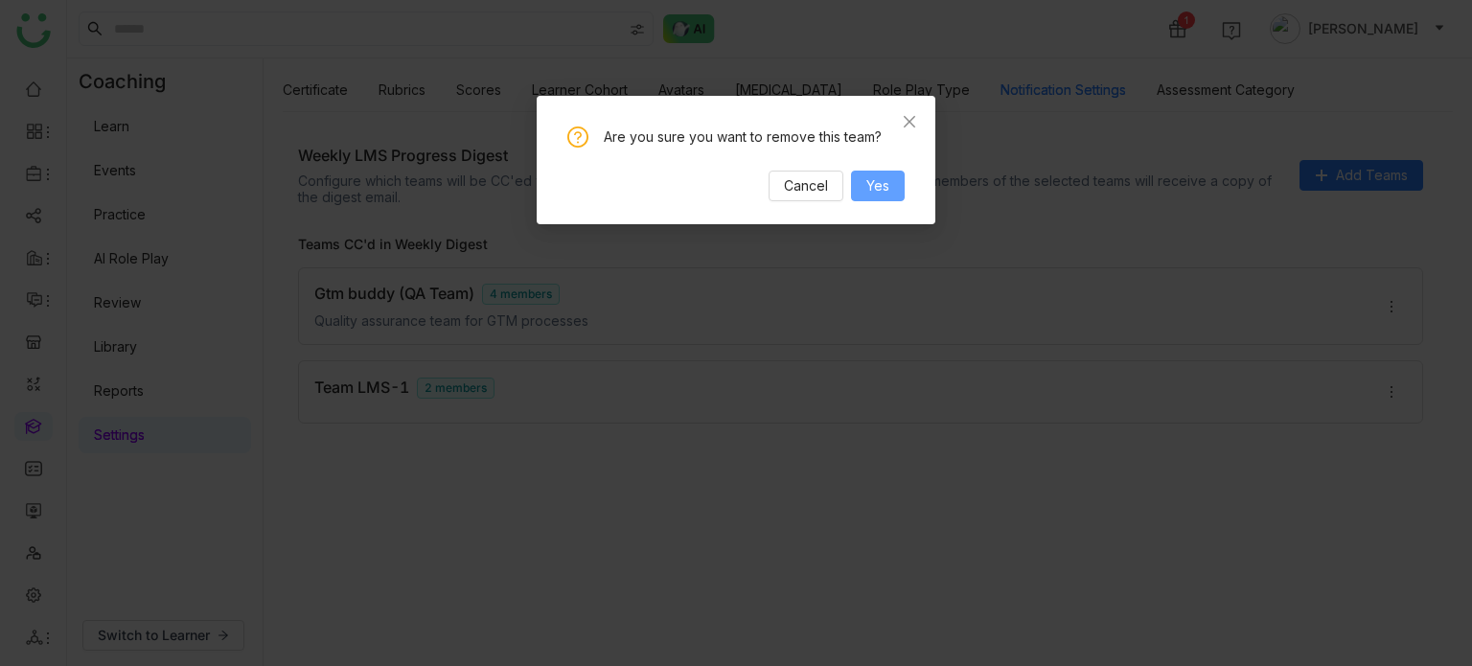
click at [890, 187] on button "Yes" at bounding box center [878, 186] width 54 height 31
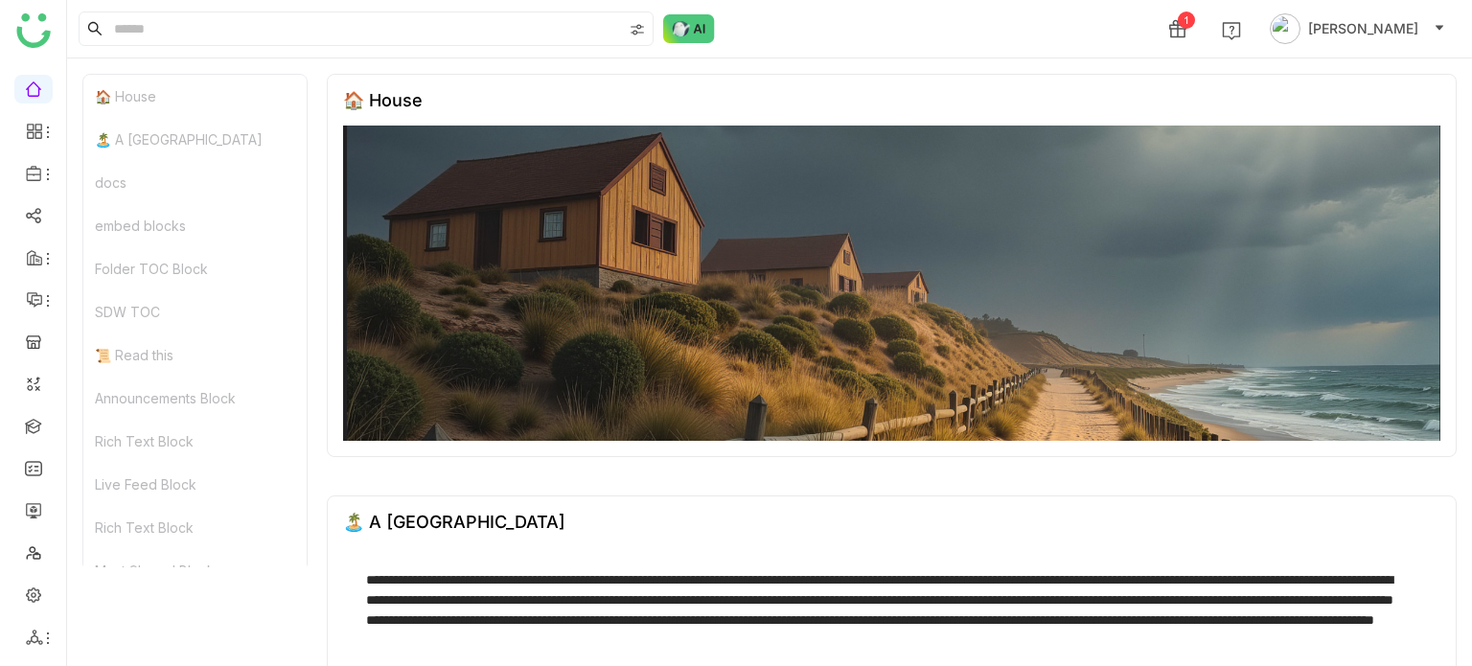
click at [41, 429] on link at bounding box center [33, 425] width 17 height 16
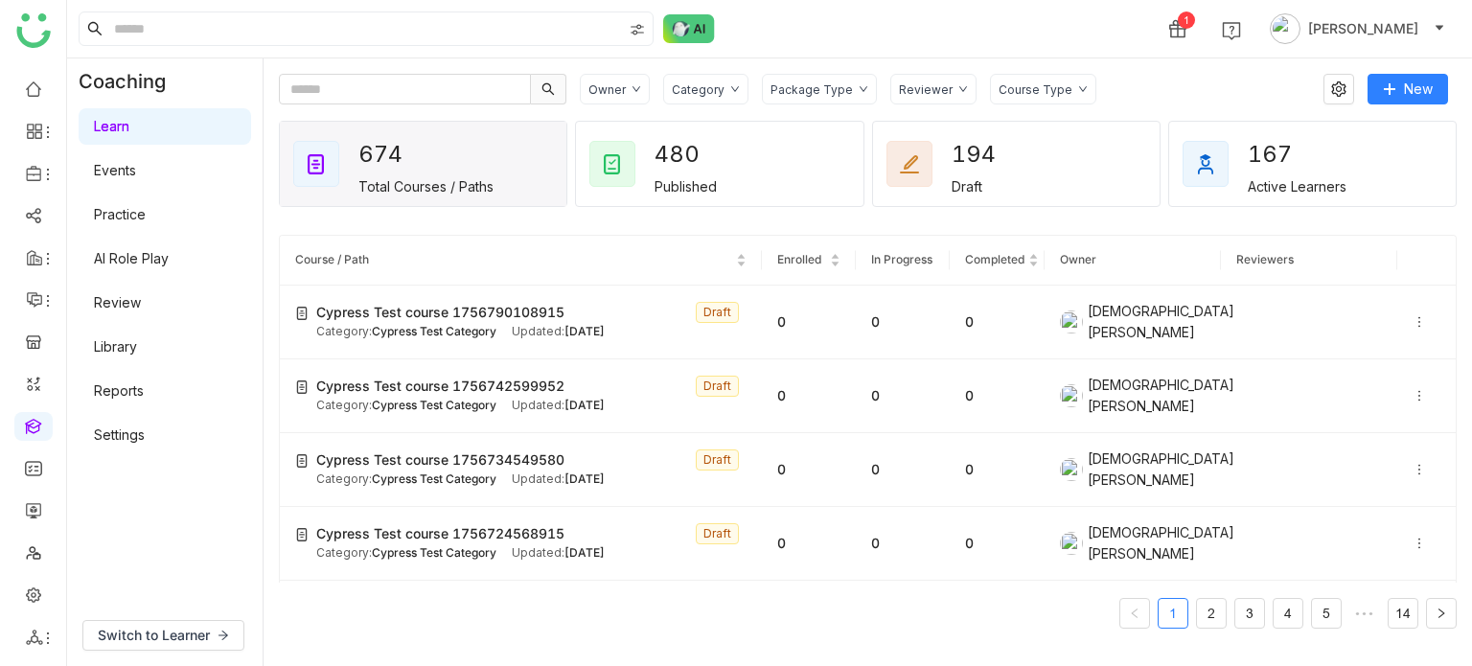
click at [145, 443] on link "Settings" at bounding box center [119, 435] width 51 height 16
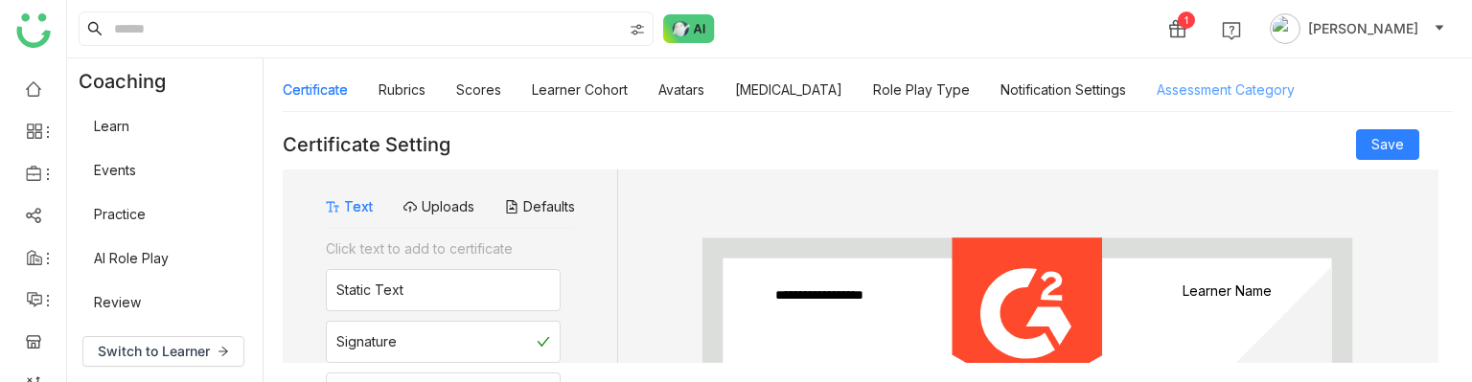
click at [1254, 98] on link "Assessment Category" at bounding box center [1226, 89] width 138 height 16
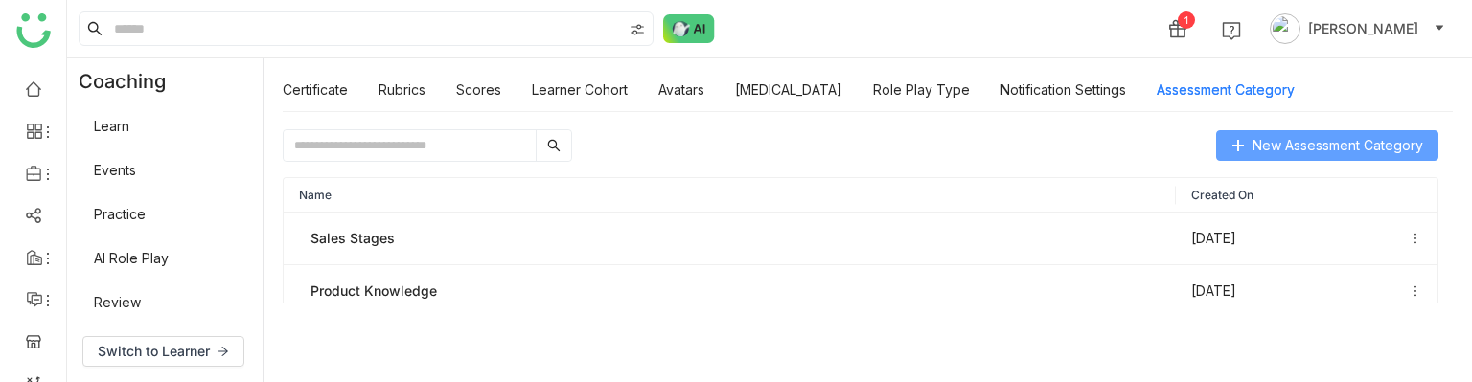
click at [1336, 135] on span "New Assessment Category" at bounding box center [1338, 145] width 171 height 21
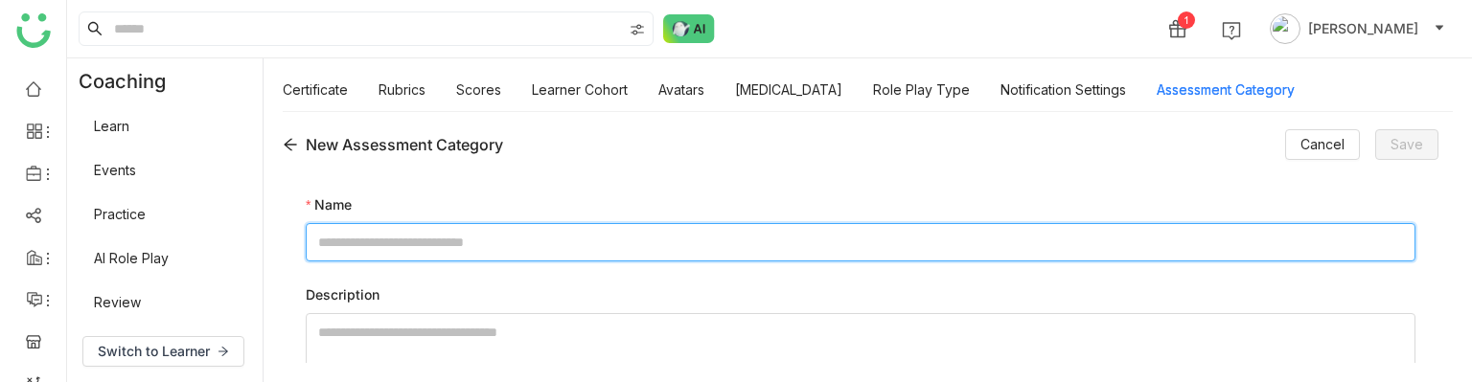
click at [591, 248] on input at bounding box center [861, 242] width 1110 height 38
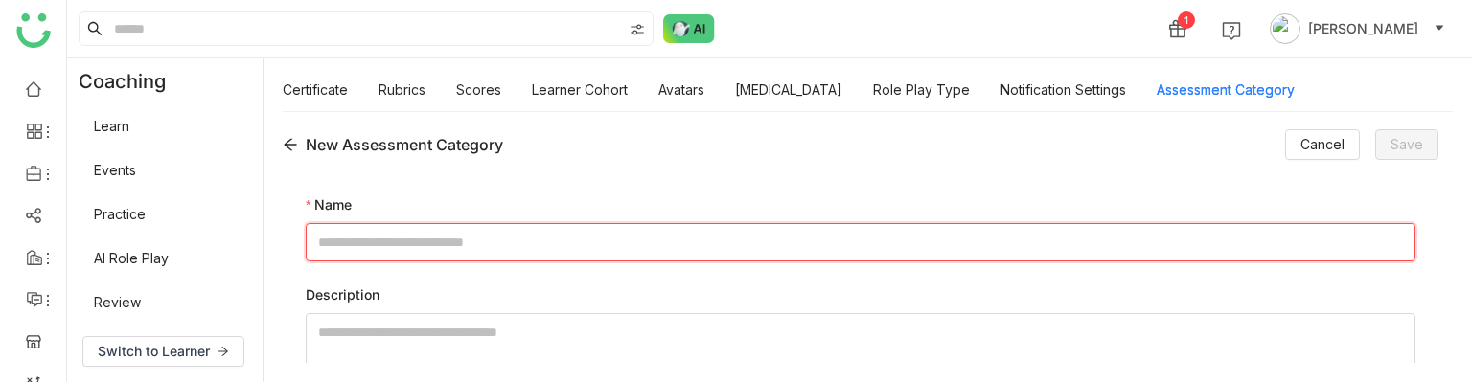
scroll to position [51, 0]
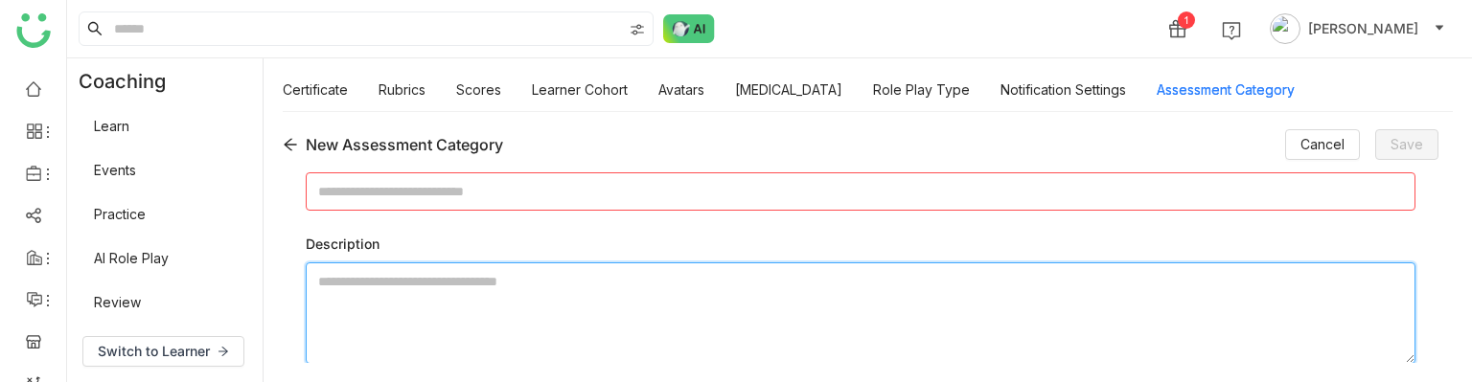
click at [554, 287] on textarea at bounding box center [861, 314] width 1110 height 102
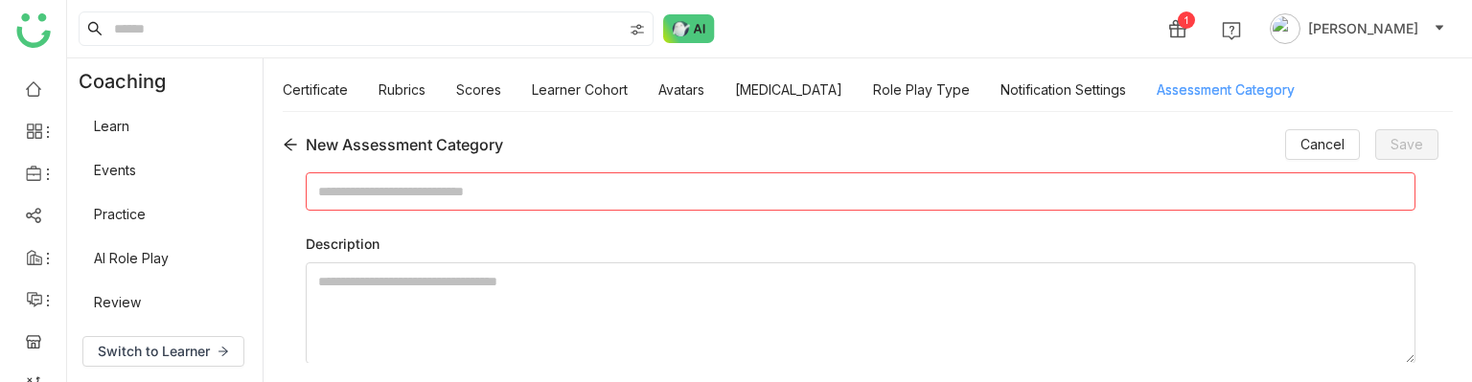
click at [1194, 95] on link "Assessment Category" at bounding box center [1226, 89] width 138 height 16
click at [291, 145] on icon at bounding box center [290, 144] width 15 height 15
